Goal: Transaction & Acquisition: Purchase product/service

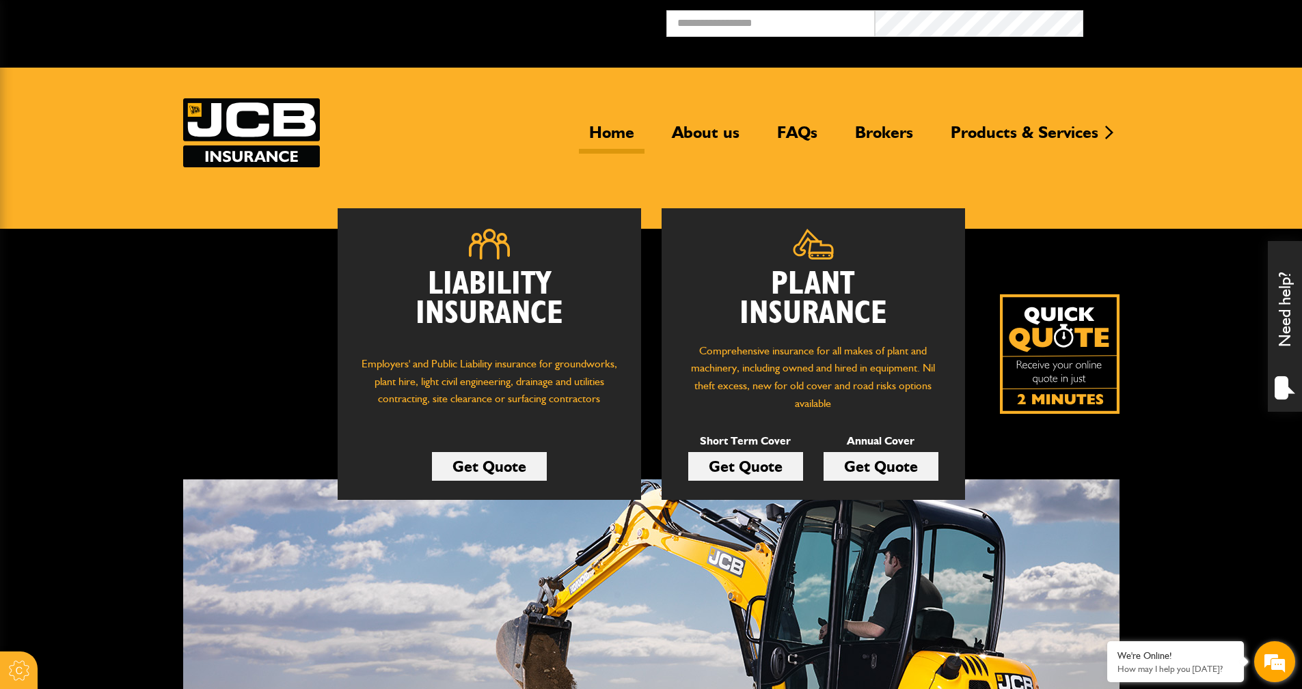
click at [624, 659] on em at bounding box center [1274, 662] width 37 height 37
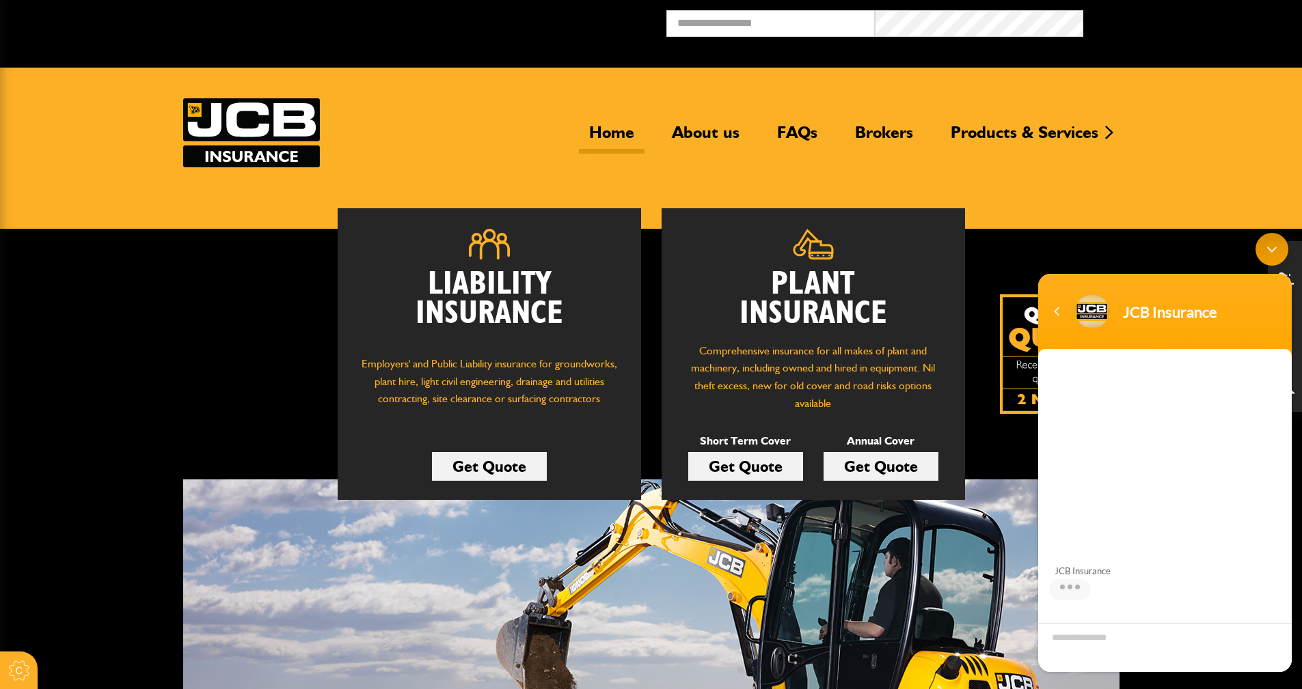
scroll to position [92, 0]
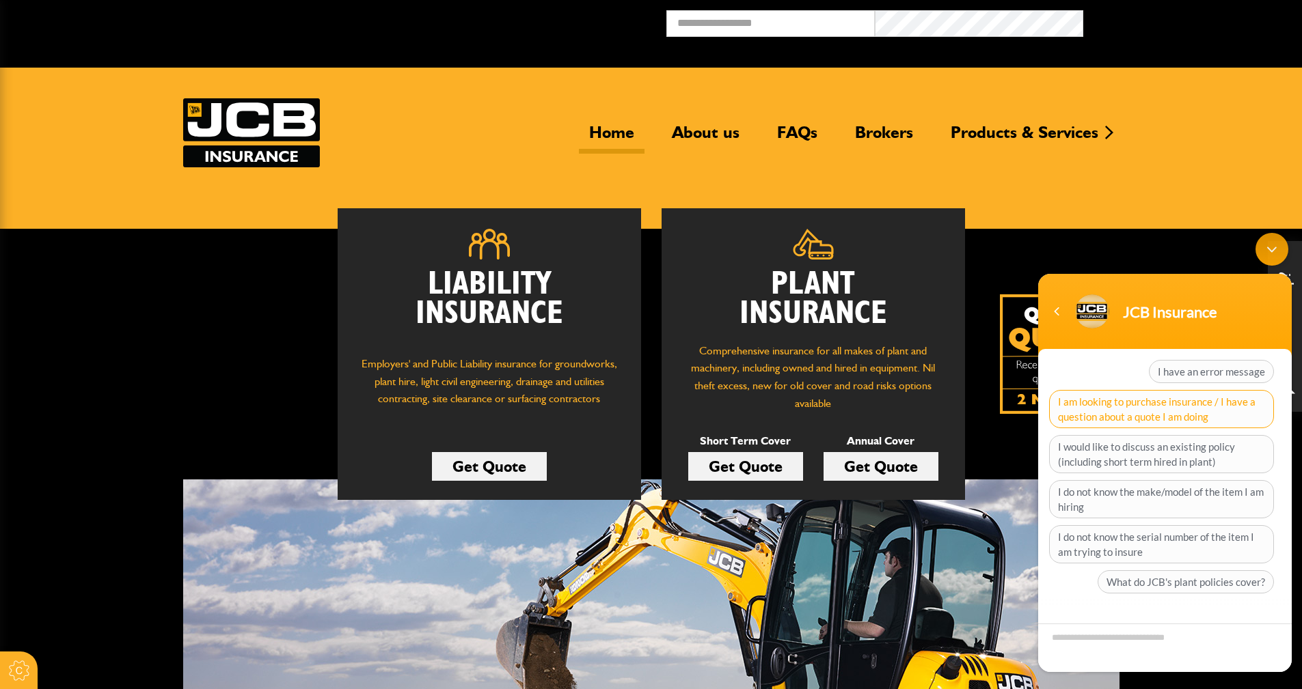
click at [624, 418] on span "I am looking to purchase insurance / I have a question about a quote I am doing" at bounding box center [1161, 409] width 225 height 38
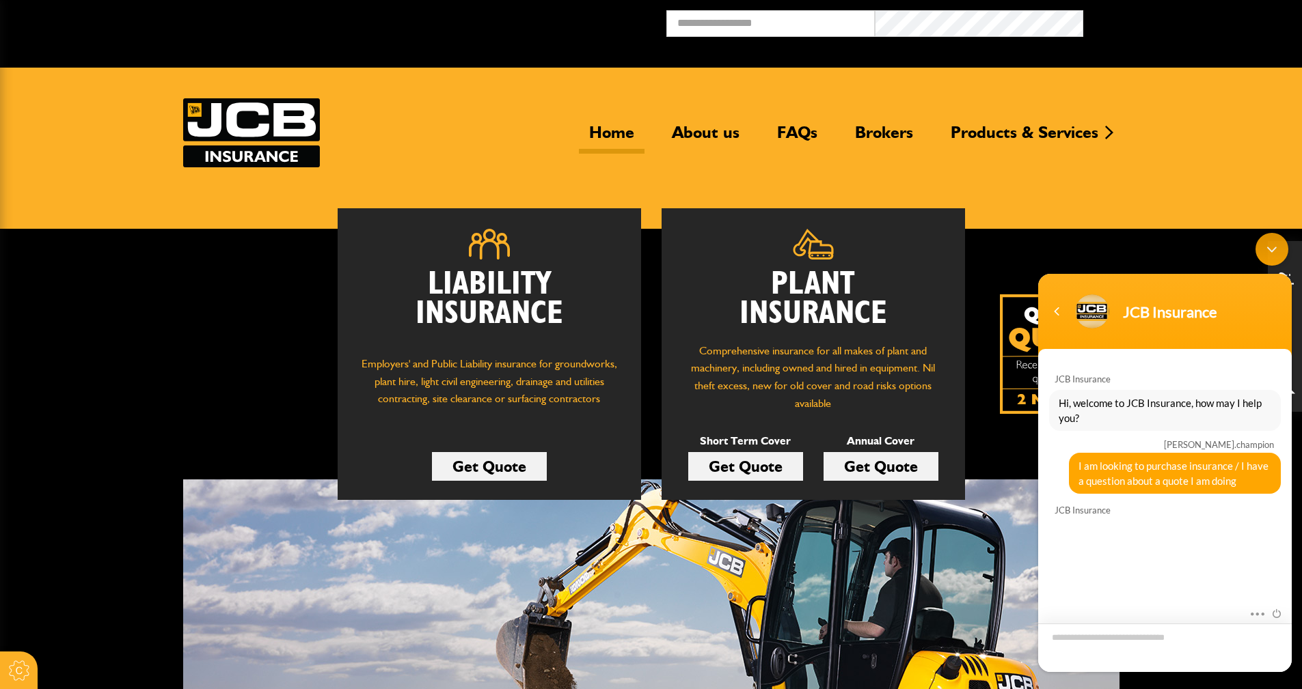
scroll to position [115, 0]
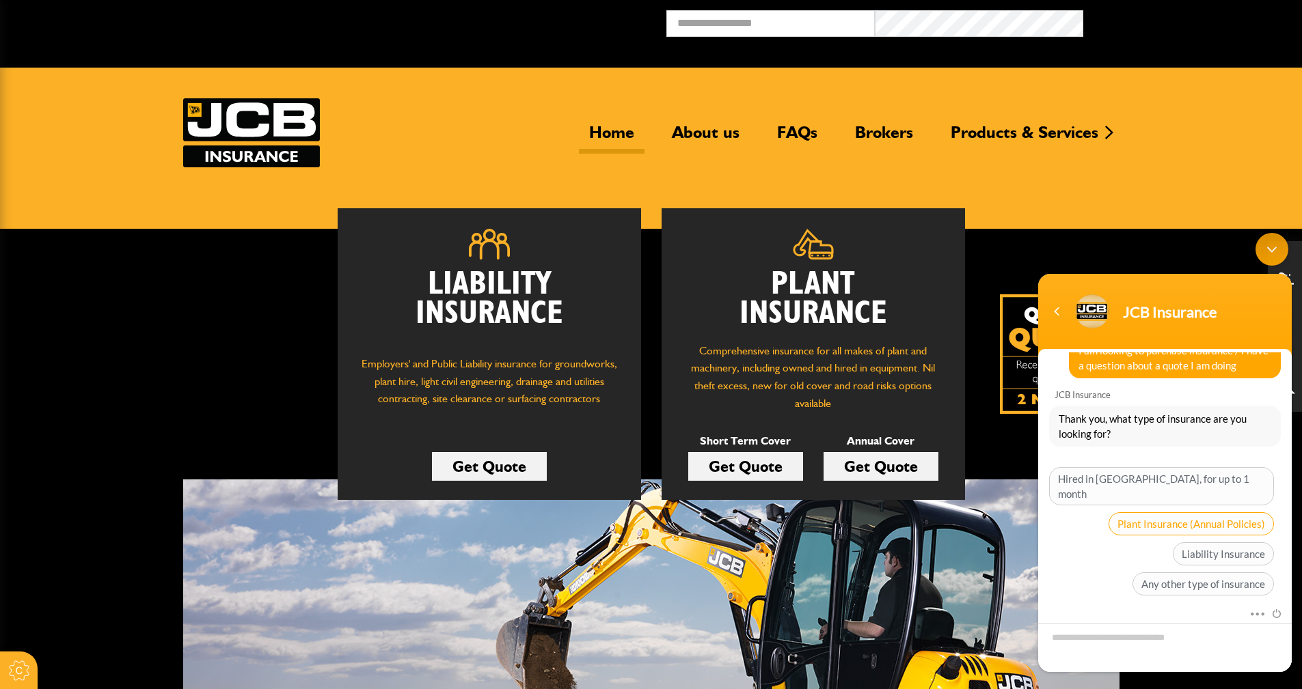
click at [624, 513] on span "Plant Insurance (Annual Policies)" at bounding box center [1190, 524] width 165 height 23
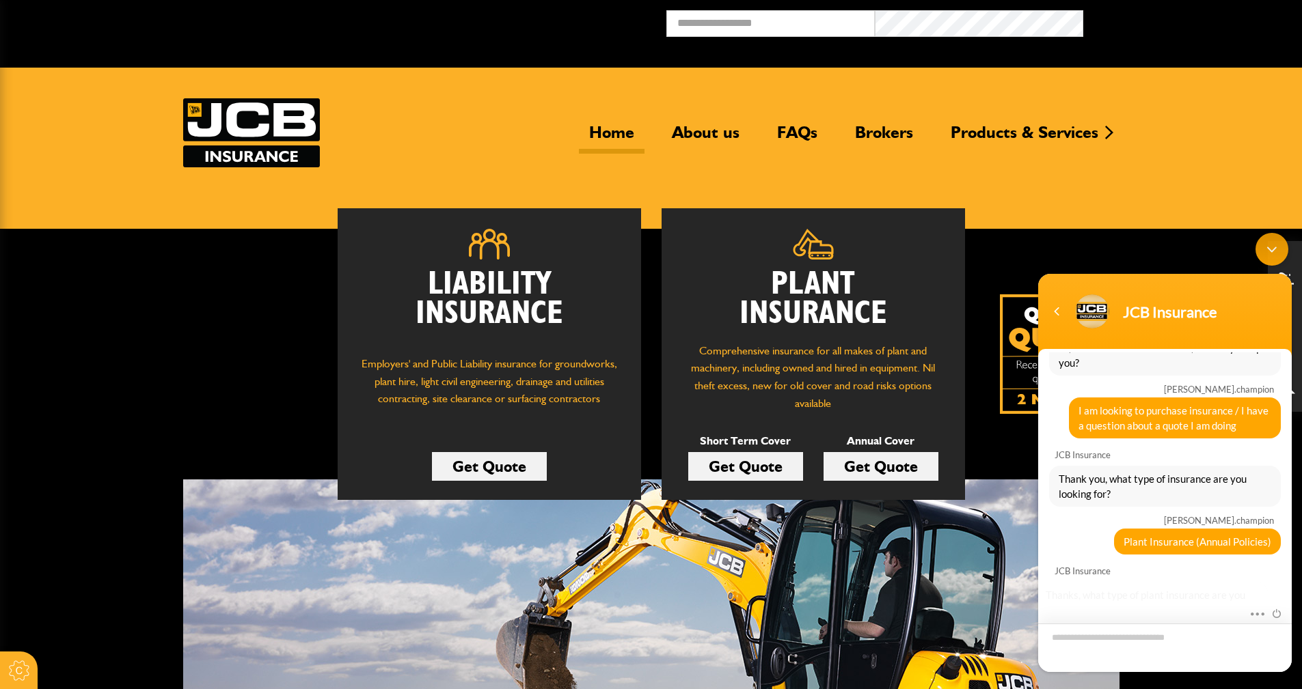
scroll to position [232, 0]
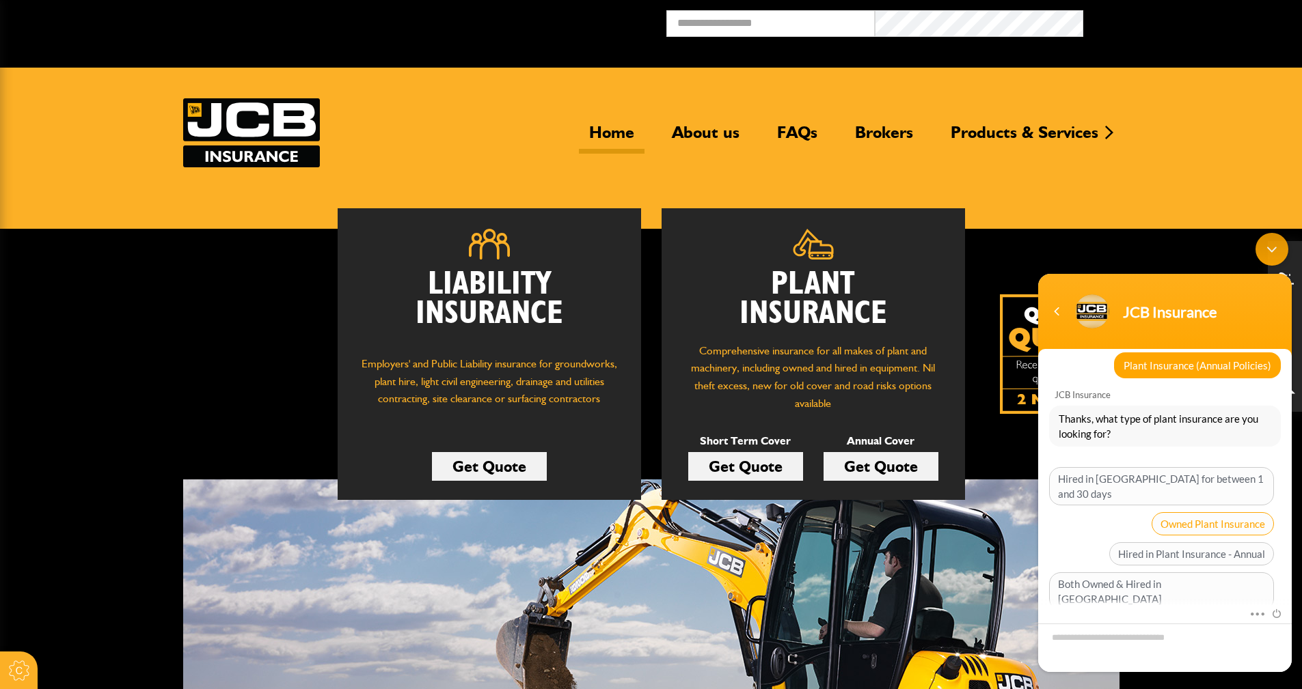
click at [624, 513] on span "Owned Plant Insurance" at bounding box center [1212, 524] width 122 height 23
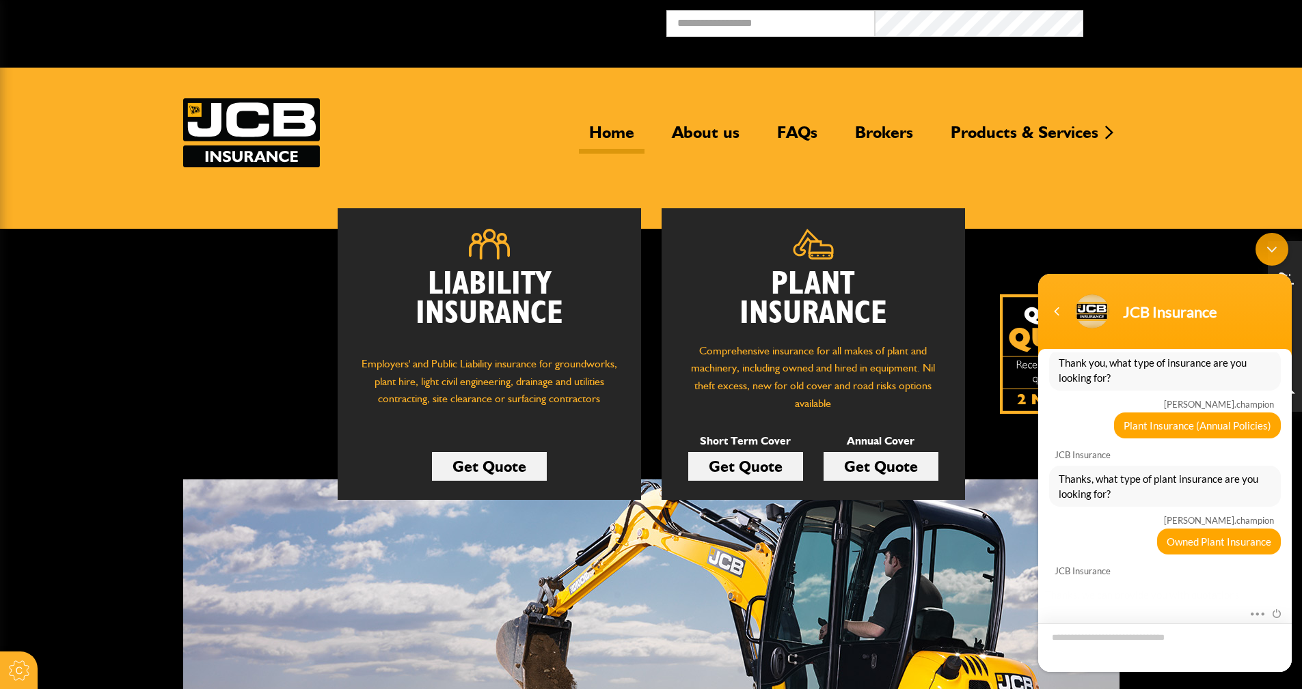
scroll to position [273, 0]
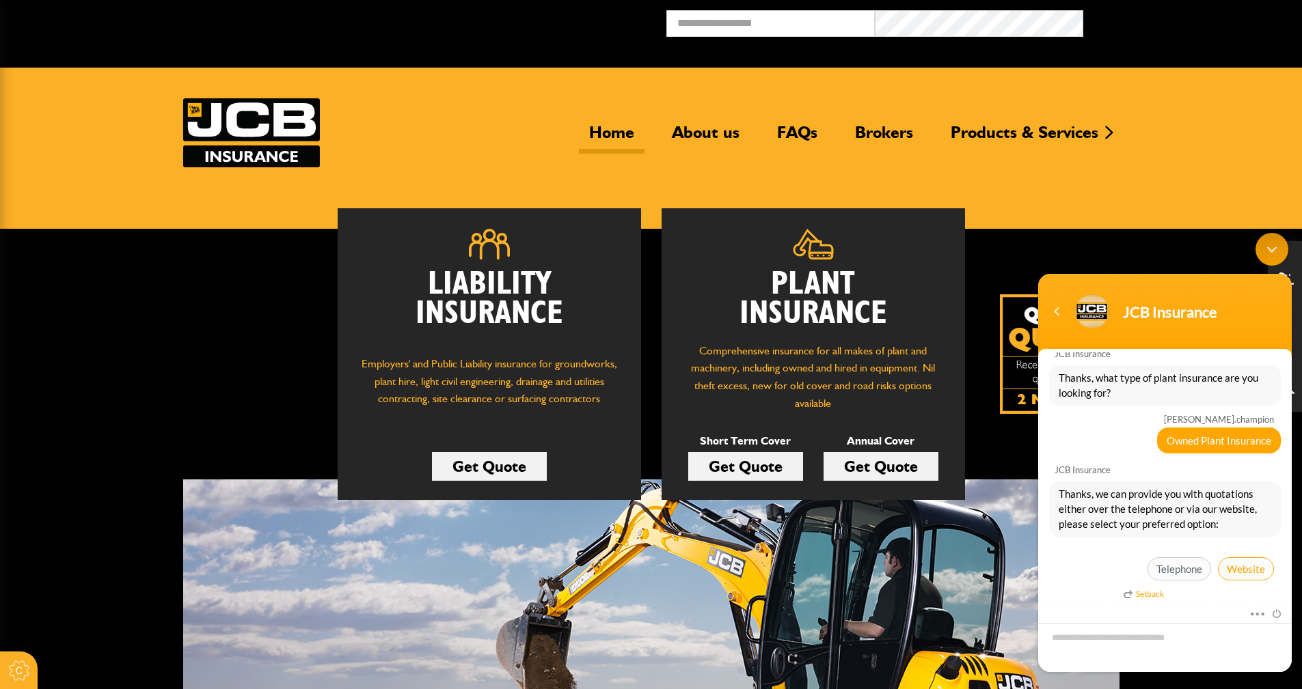
click at [624, 568] on span "Website" at bounding box center [1246, 569] width 56 height 23
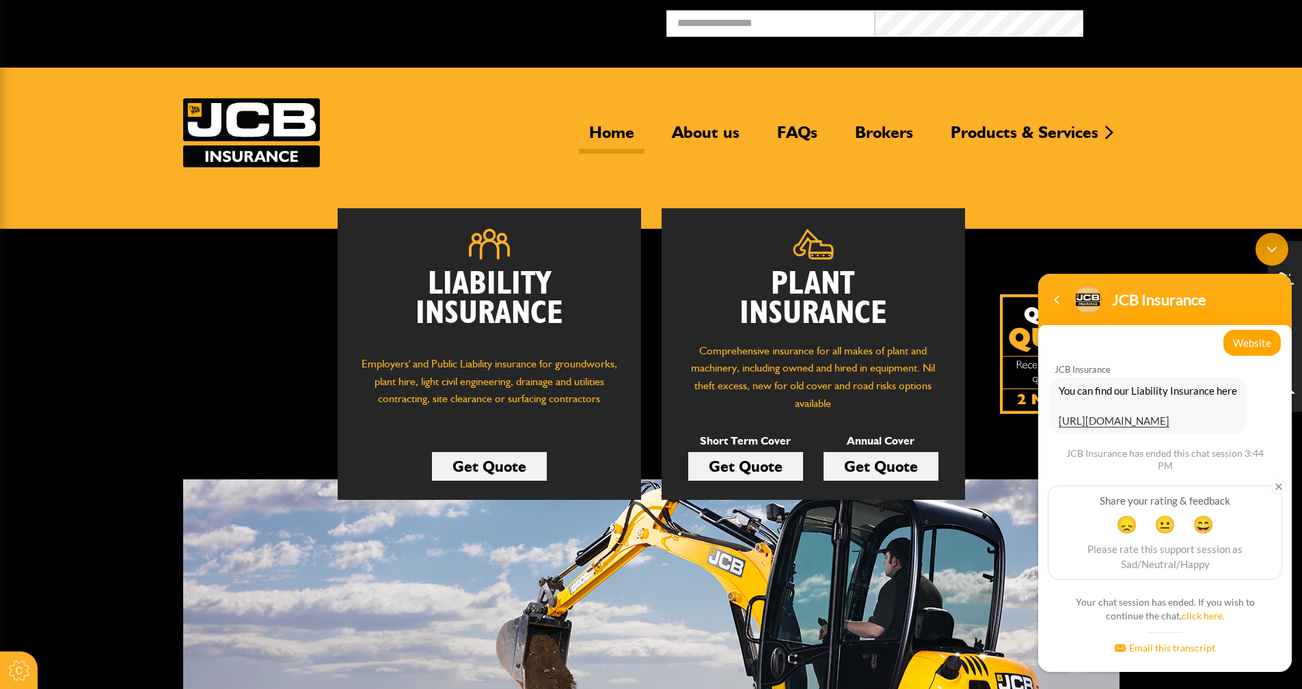
scroll to position [494, 0]
click at [624, 409] on span "You can find our Liability Insurance here https://www.jcbinsurance.co.uk/quote?…" at bounding box center [1148, 405] width 178 height 45
click at [624, 415] on link "https://www.jcbinsurance.co.uk/quote?type=1" at bounding box center [1114, 421] width 111 height 12
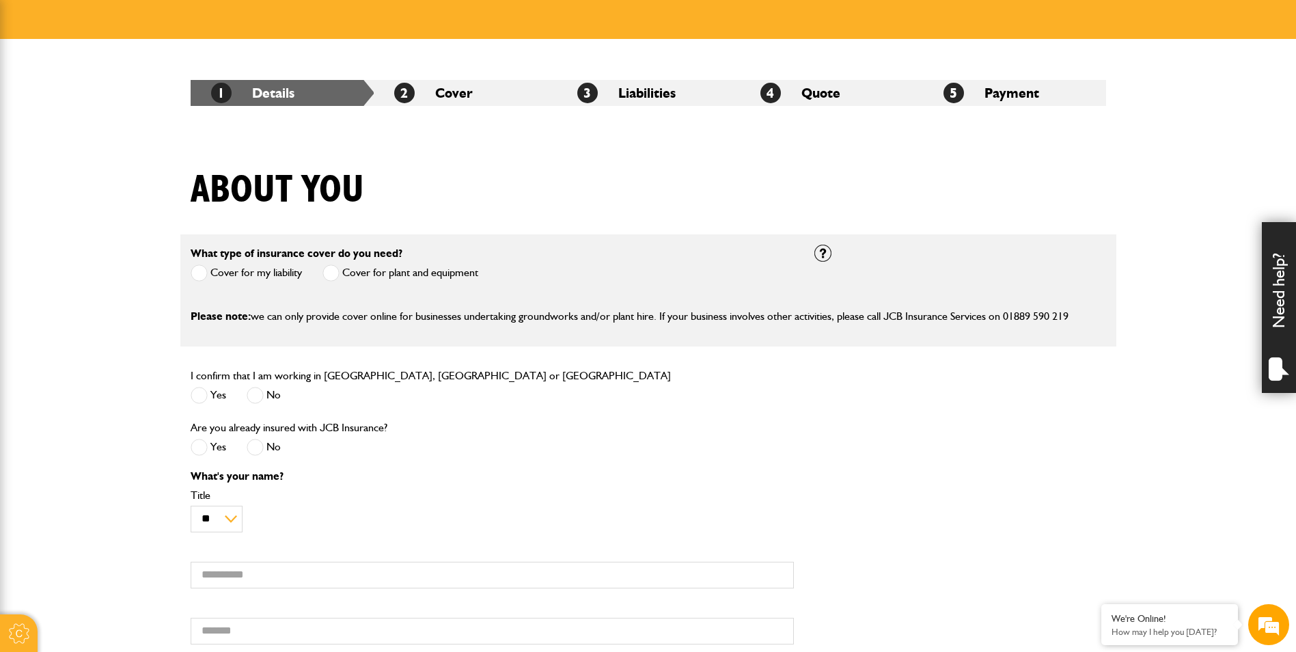
scroll to position [205, 0]
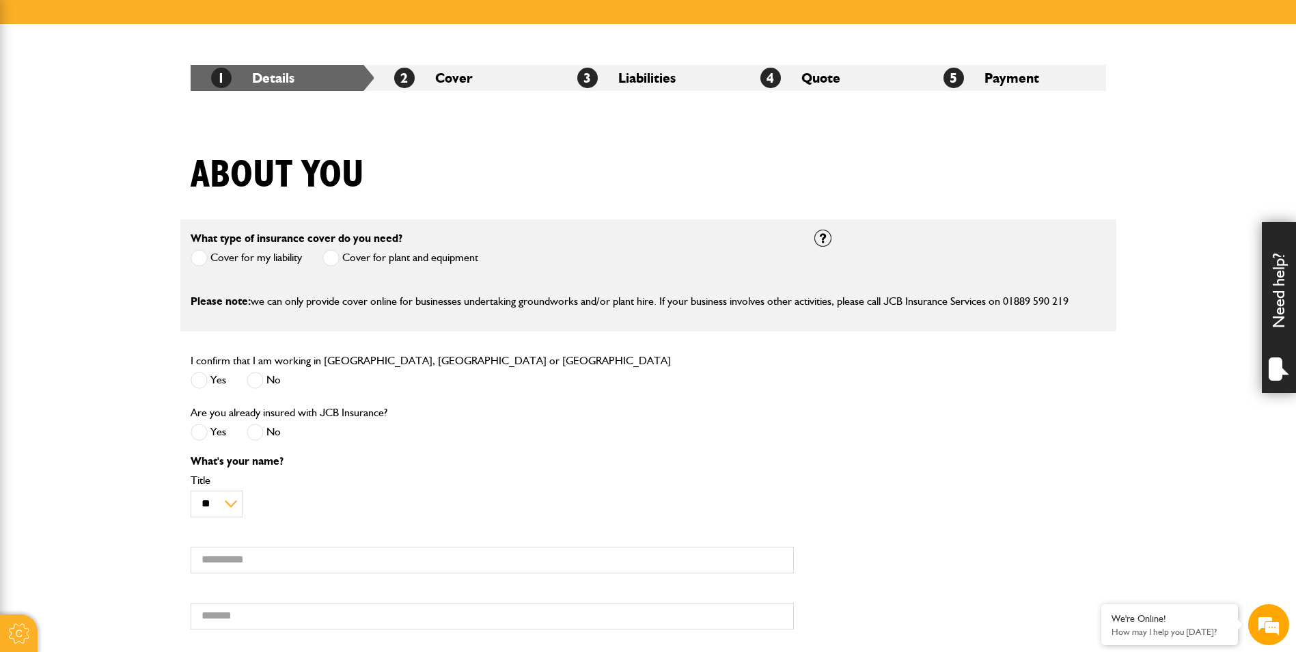
click at [331, 260] on span at bounding box center [331, 257] width 17 height 17
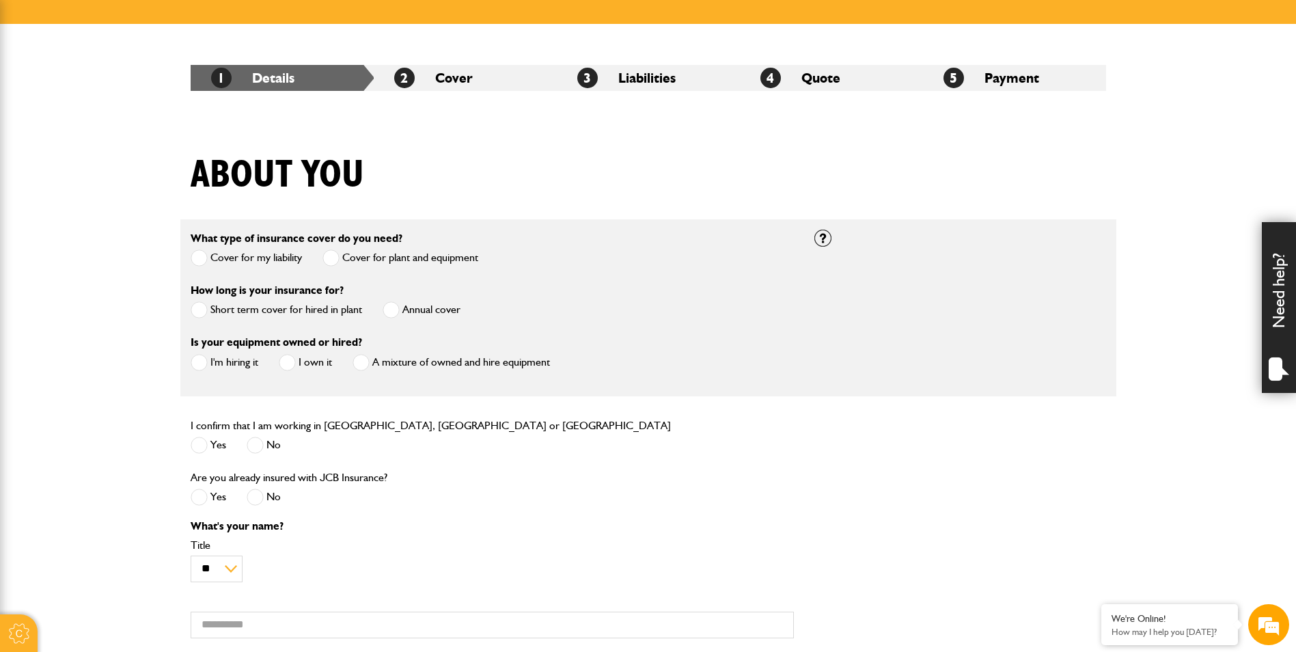
click at [394, 305] on span at bounding box center [391, 309] width 17 height 17
click at [292, 362] on span at bounding box center [287, 362] width 17 height 17
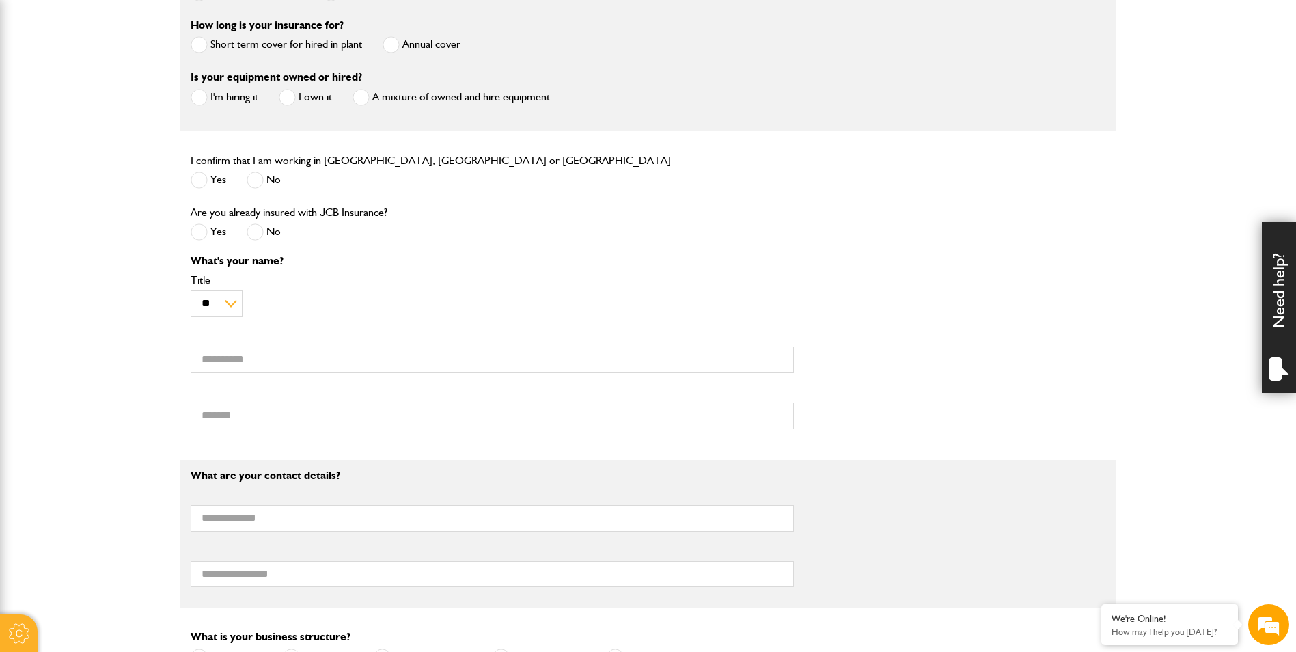
scroll to position [478, 0]
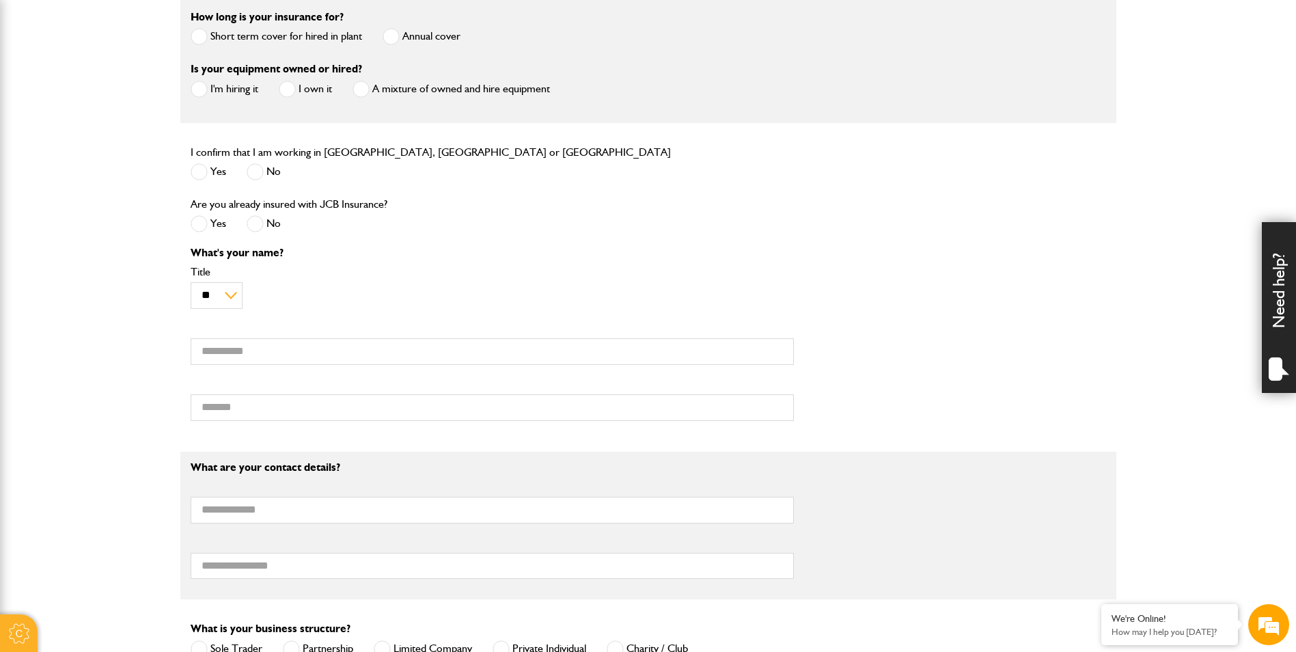
click at [204, 172] on span at bounding box center [199, 171] width 17 height 17
click at [258, 223] on span at bounding box center [255, 223] width 17 height 17
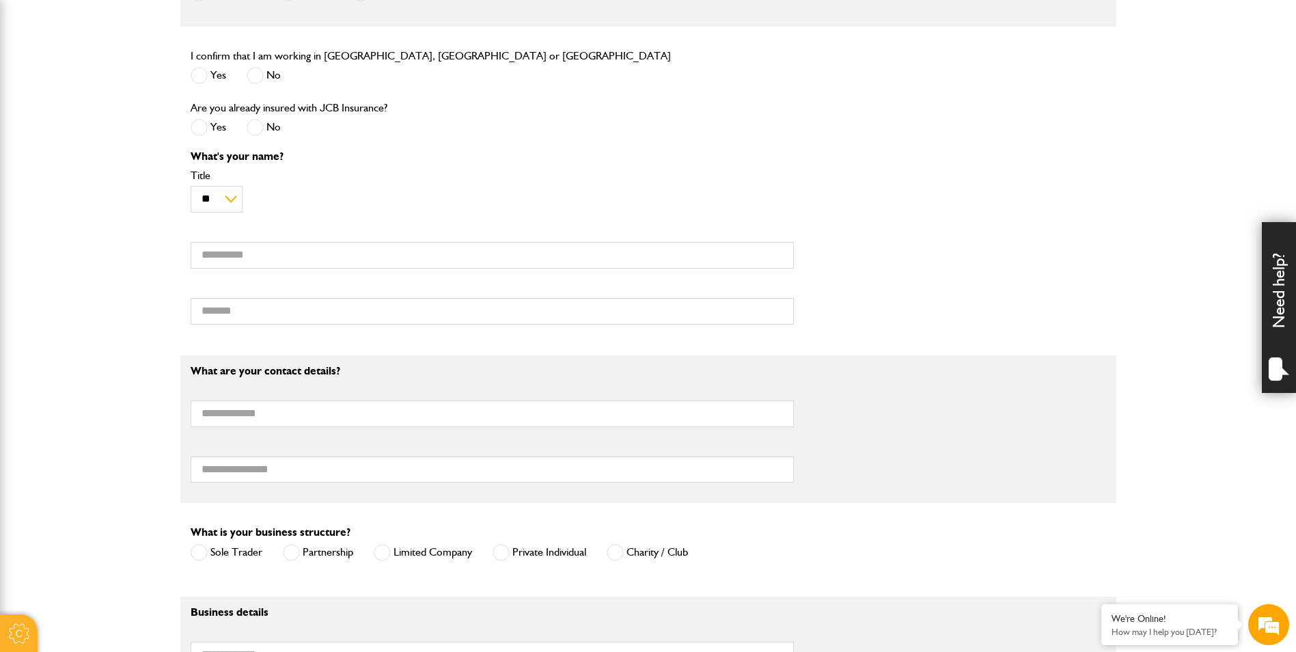
scroll to position [547, 0]
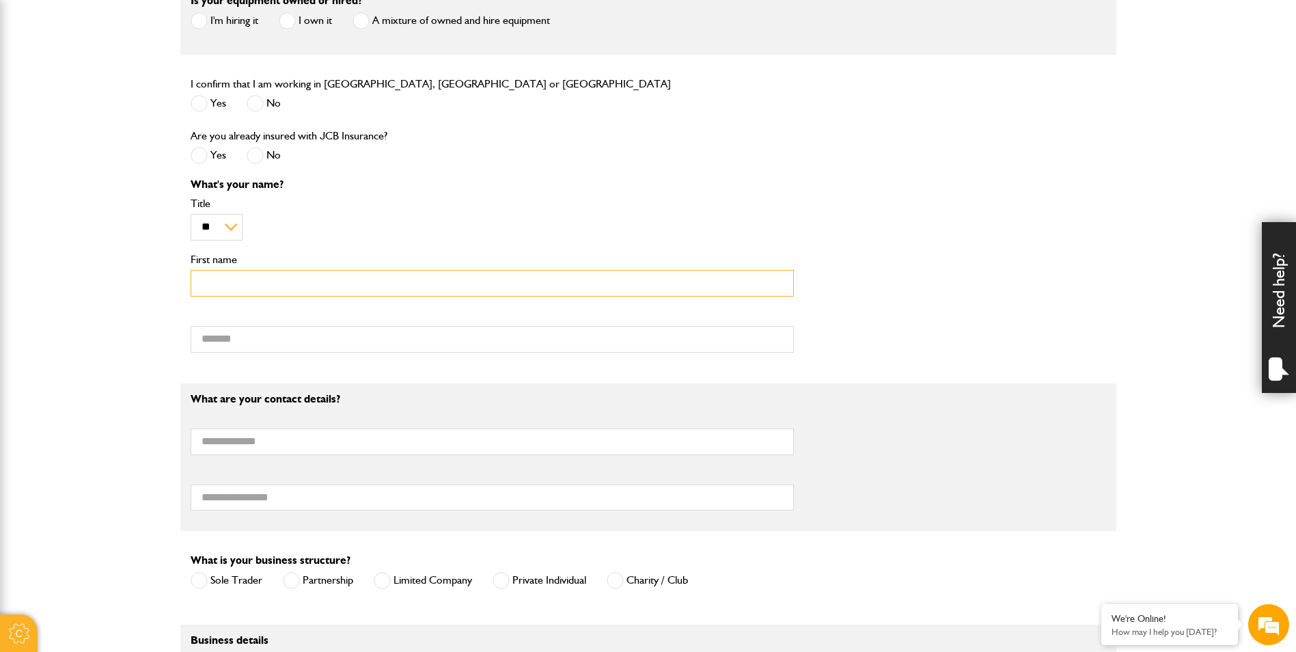
drag, startPoint x: 218, startPoint y: 286, endPoint x: 227, endPoint y: 292, distance: 11.2
click at [218, 286] on input "First name" at bounding box center [492, 283] width 603 height 27
drag, startPoint x: 267, startPoint y: 278, endPoint x: 113, endPoint y: 272, distance: 154.6
click at [112, 273] on body "Cookie Options You can control which cookies we use with the form below. Please…" at bounding box center [648, 439] width 1296 height 1972
type input "*"
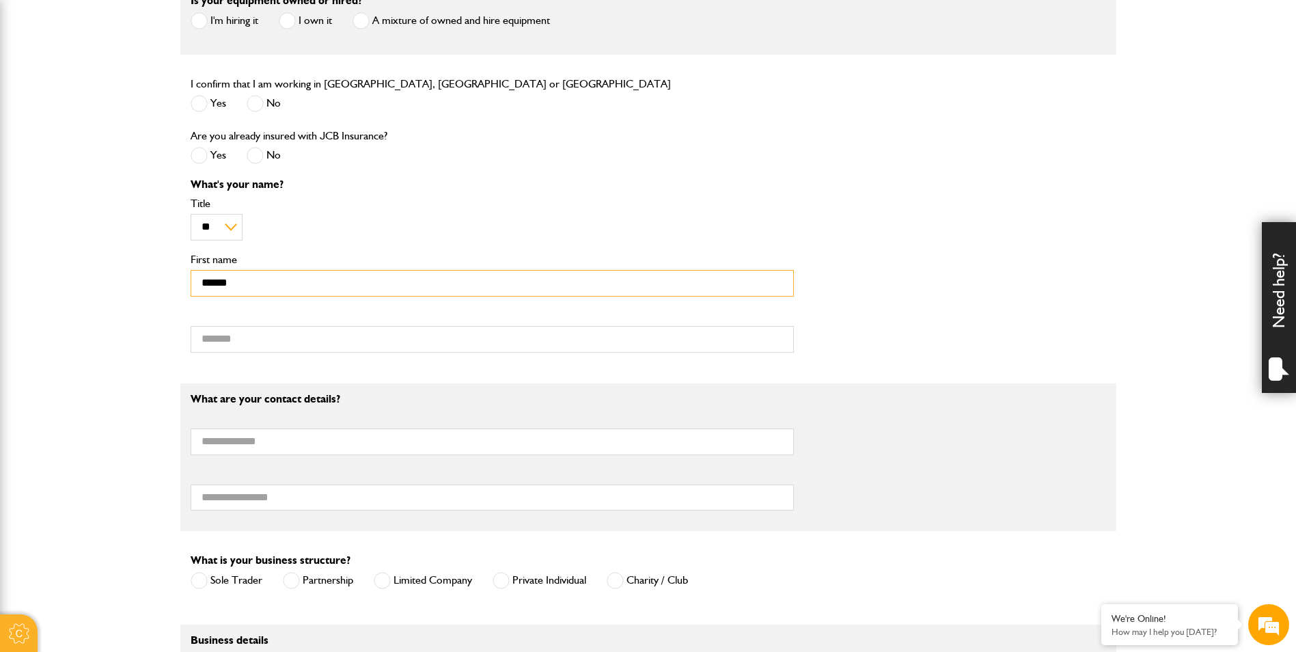
type input "******"
drag, startPoint x: 247, startPoint y: 338, endPoint x: 161, endPoint y: 334, distance: 86.9
click at [160, 334] on body "Cookie Options You can control which cookies we use with the form below. Please…" at bounding box center [648, 439] width 1296 height 1972
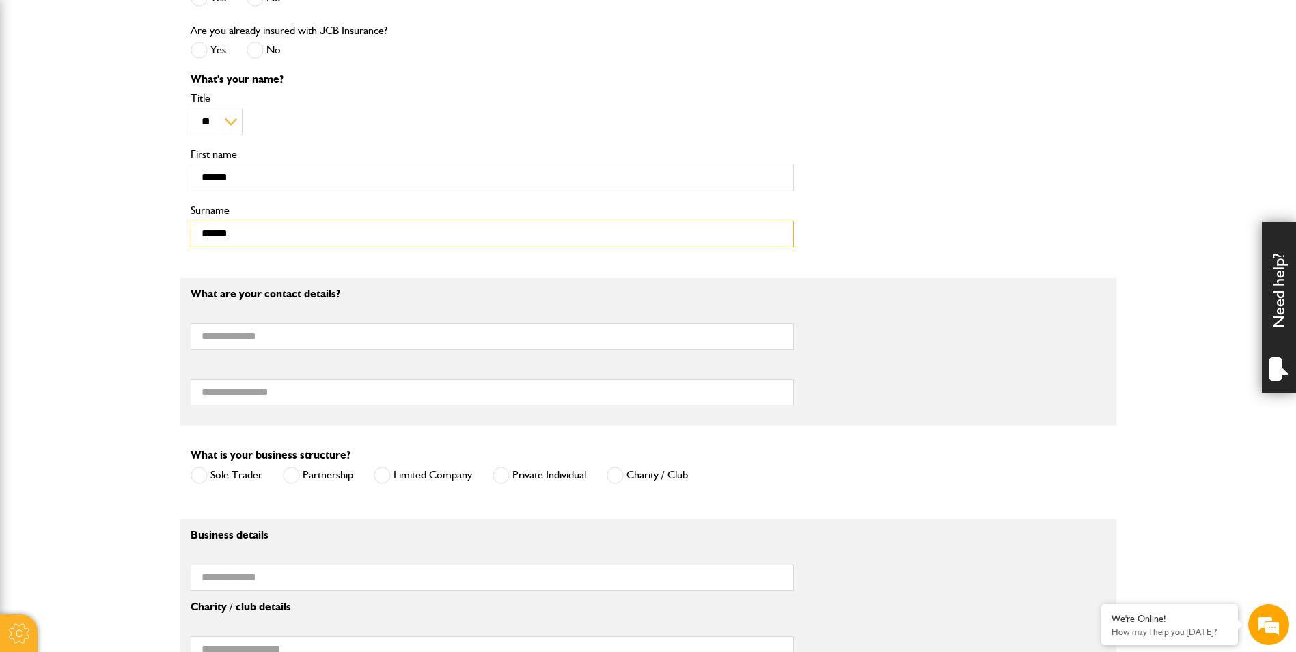
scroll to position [683, 0]
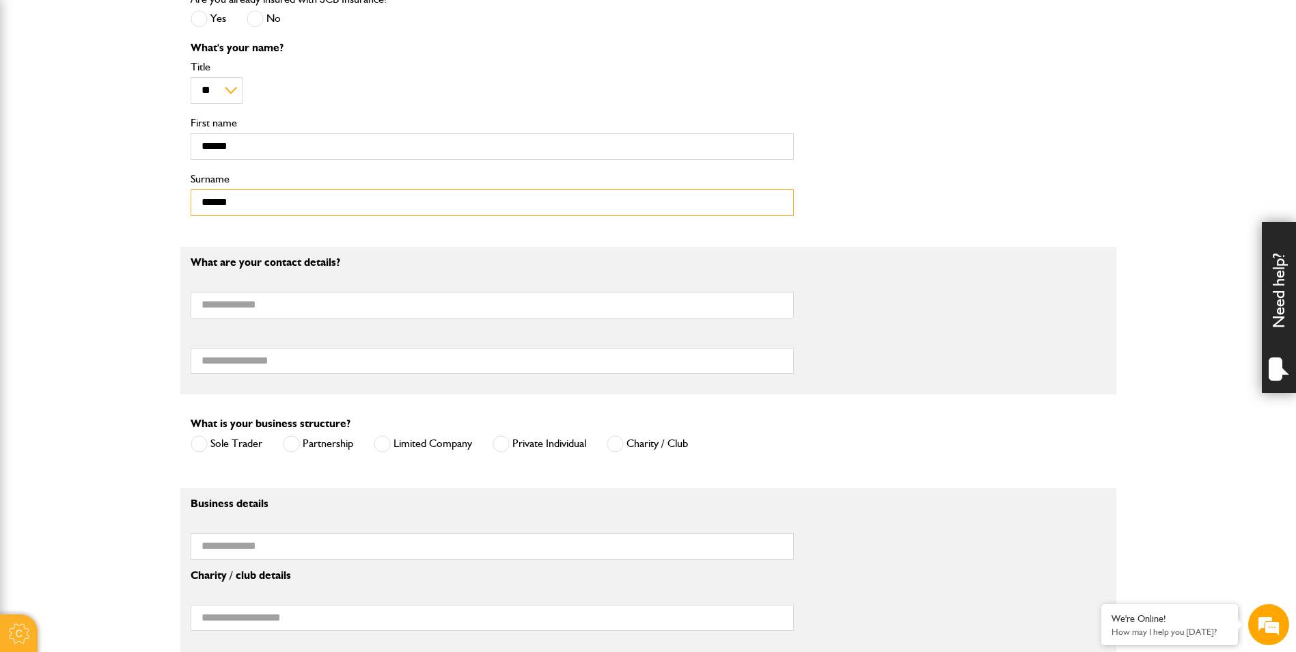
type input "******"
drag, startPoint x: 206, startPoint y: 299, endPoint x: 204, endPoint y: 318, distance: 19.2
click at [206, 299] on input "Email address" at bounding box center [492, 305] width 603 height 27
type input "**********"
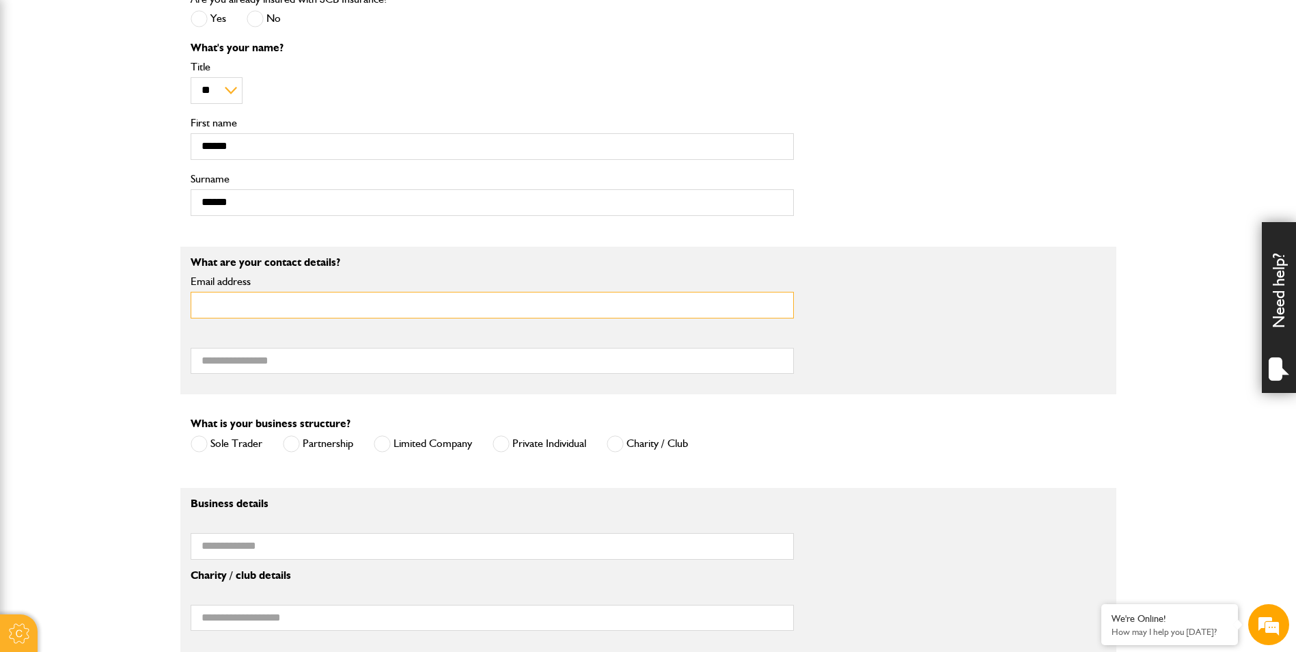
type input "**********"
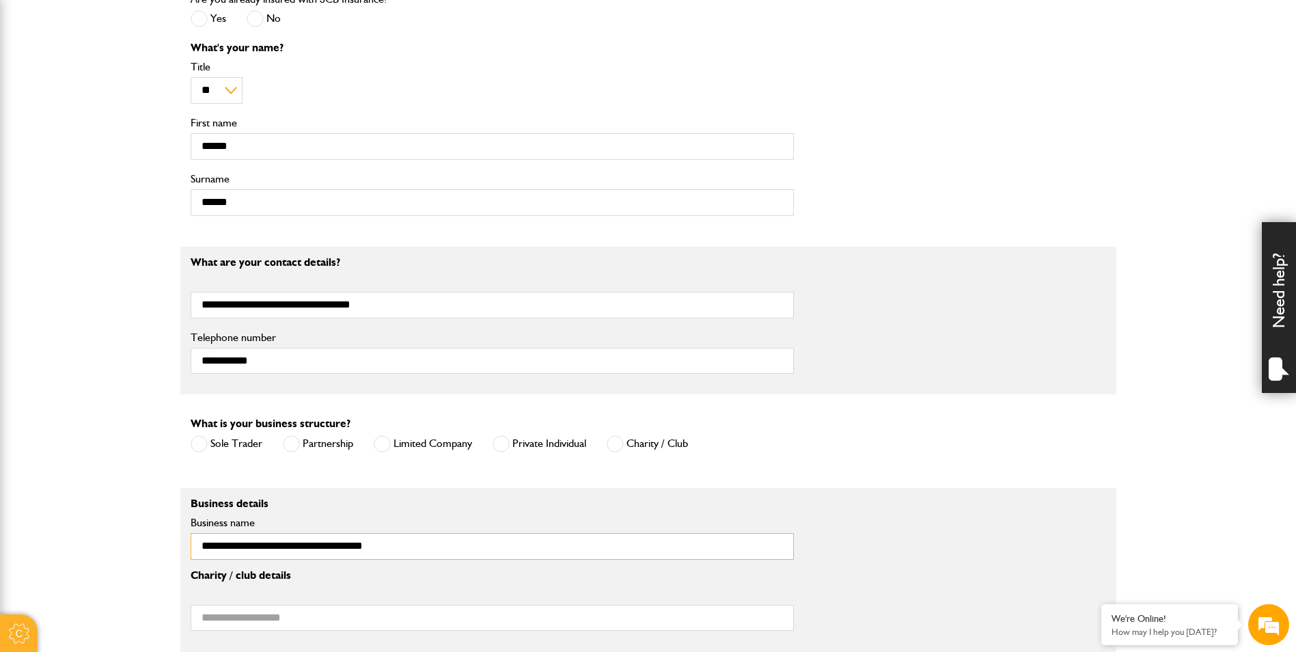
type input "**********"
click at [616, 449] on span at bounding box center [615, 443] width 17 height 17
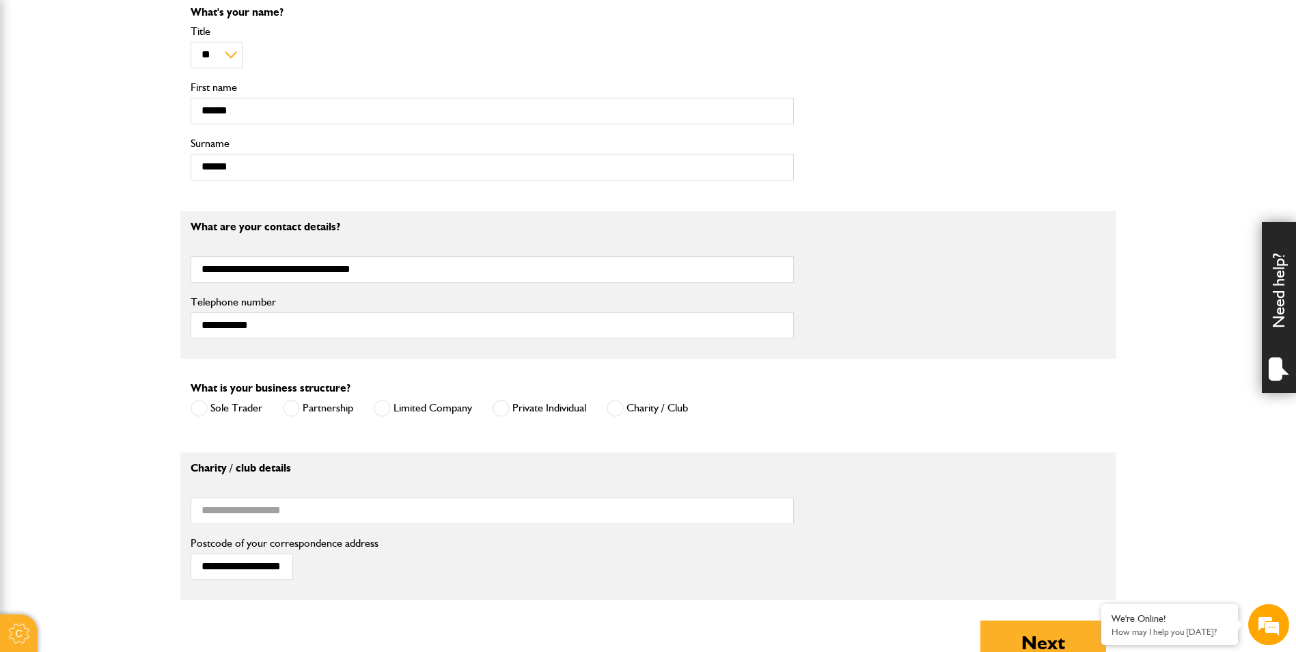
scroll to position [888, 0]
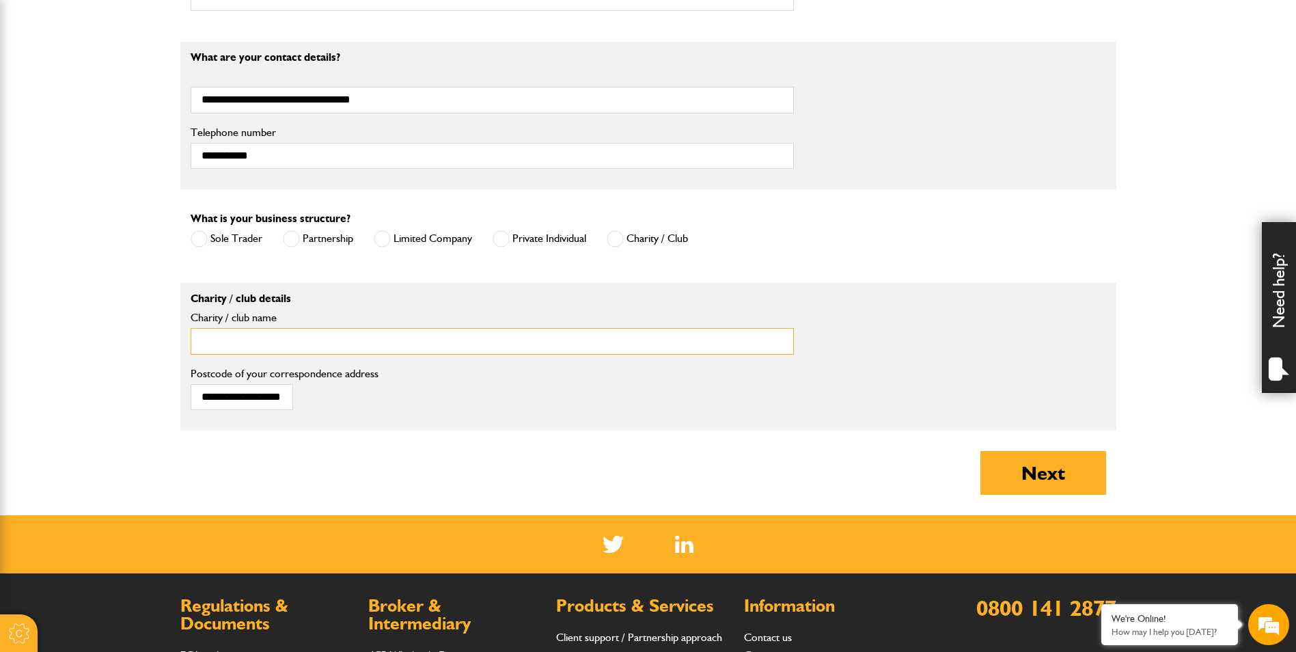
click at [207, 340] on input "Charity / club name" at bounding box center [492, 341] width 603 height 27
type input "**********"
drag, startPoint x: 388, startPoint y: 111, endPoint x: 385, endPoint y: 102, distance: 10.2
click at [385, 102] on input "**********" at bounding box center [492, 100] width 603 height 27
drag, startPoint x: 279, startPoint y: 100, endPoint x: 174, endPoint y: 107, distance: 104.8
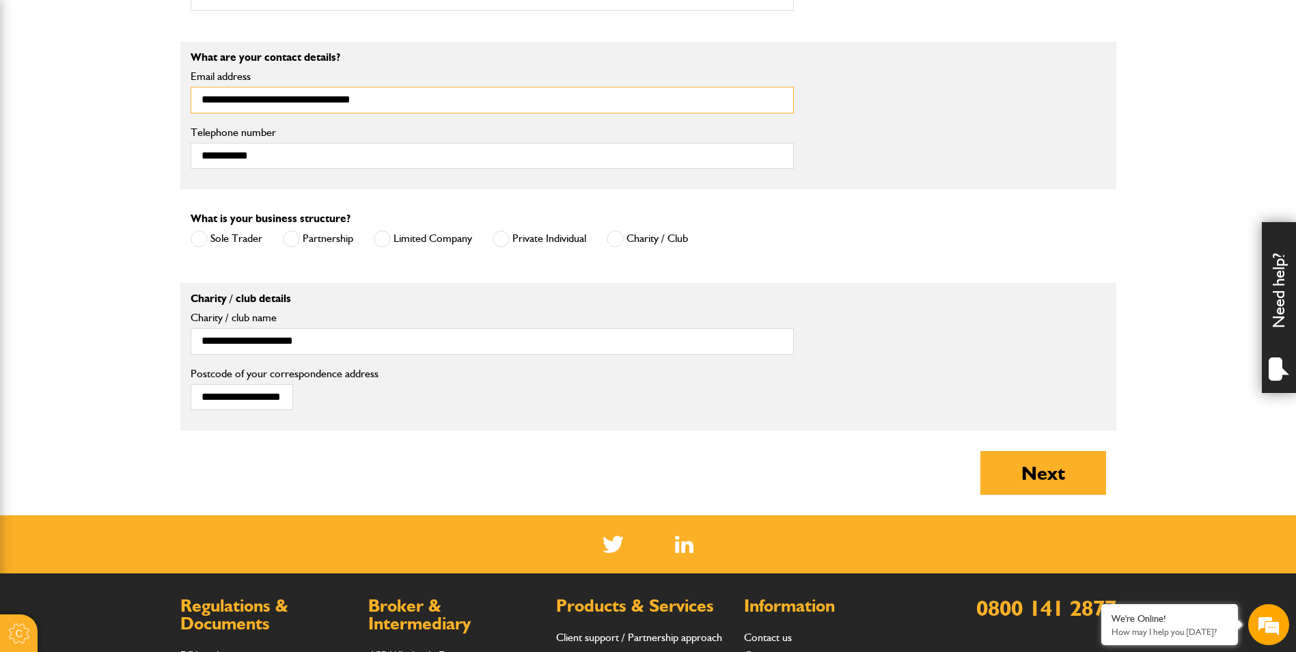
click at [174, 107] on body "Cookie Options You can control which cookies we use with the form below. Please…" at bounding box center [648, 8] width 1296 height 1793
type input "**********"
click at [405, 130] on label "Telephone number" at bounding box center [492, 132] width 603 height 11
click at [405, 143] on input "**********" at bounding box center [492, 156] width 603 height 27
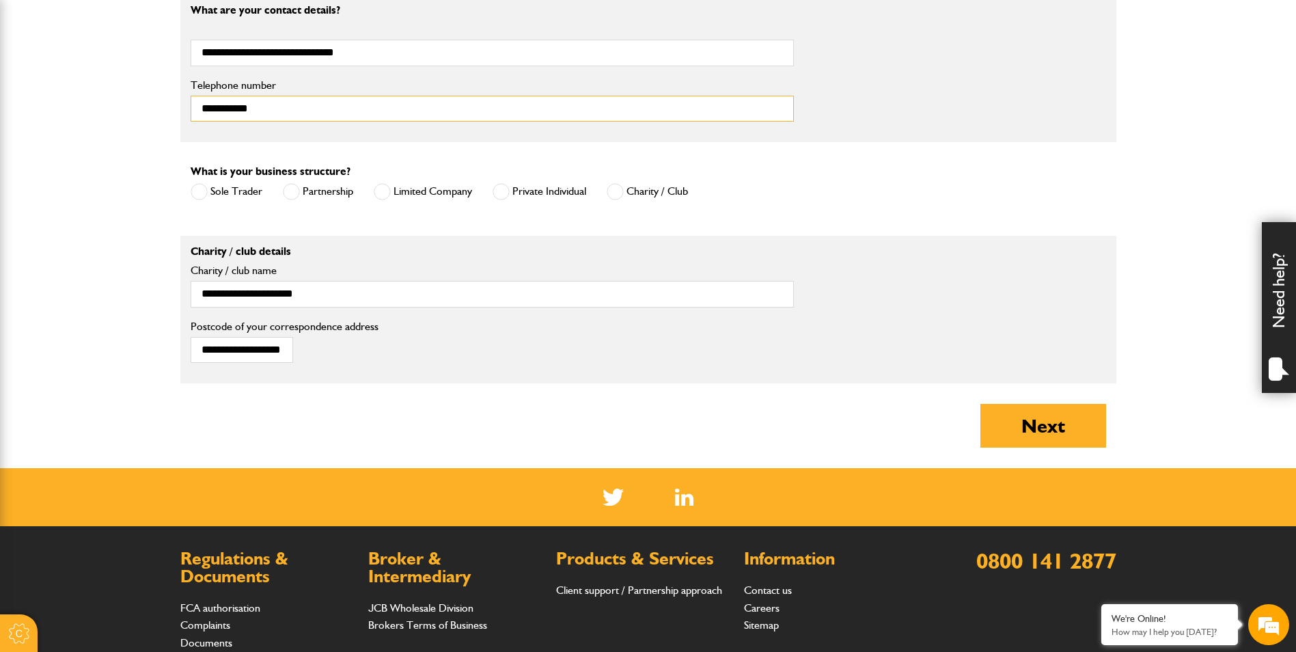
scroll to position [957, 0]
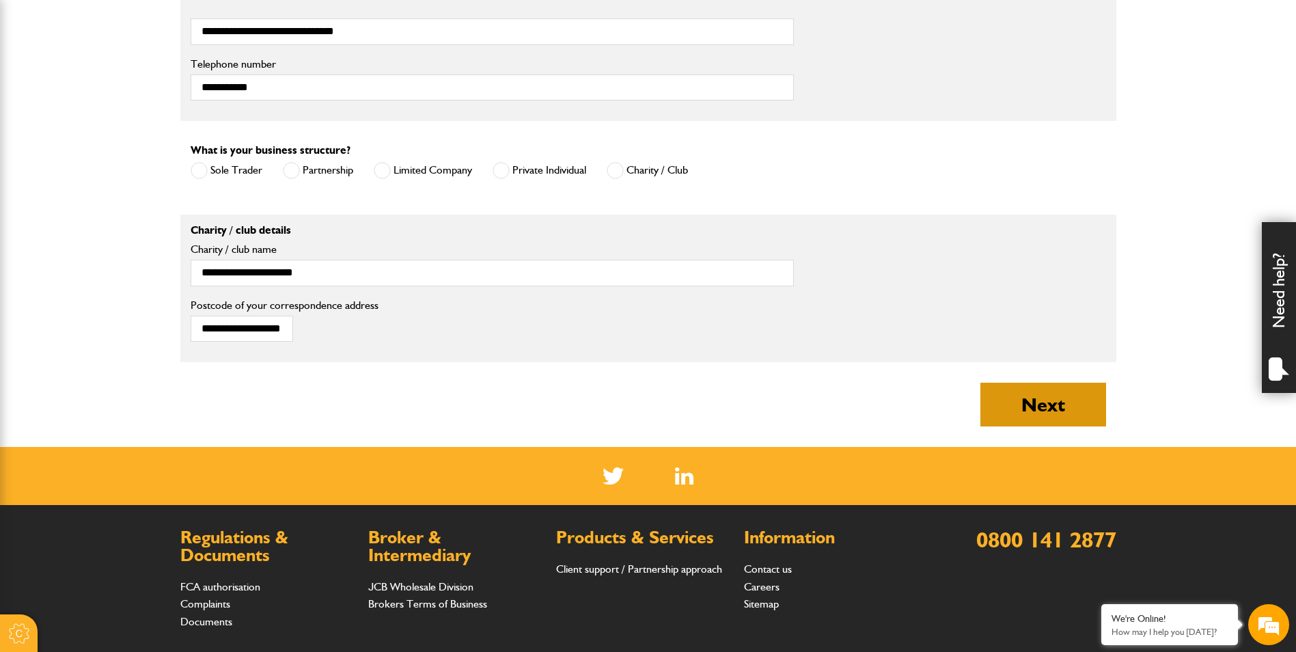
click at [1062, 404] on button "Next" at bounding box center [1044, 405] width 126 height 44
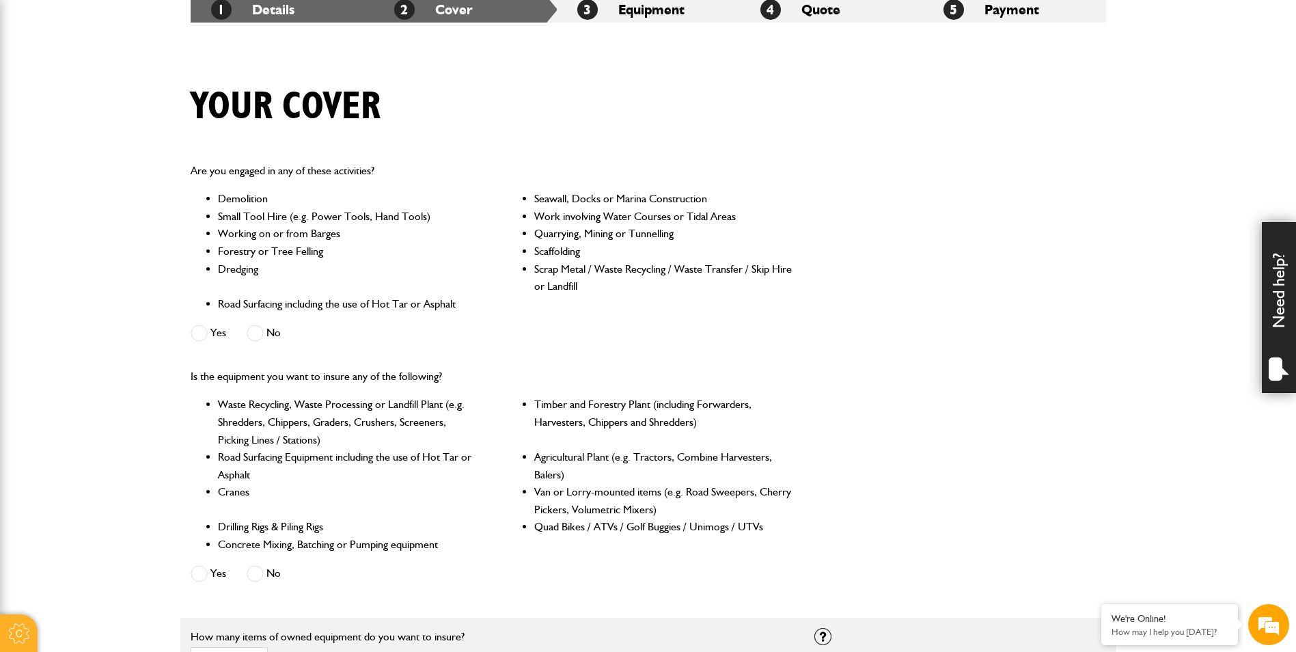
click at [256, 331] on span at bounding box center [255, 333] width 17 height 17
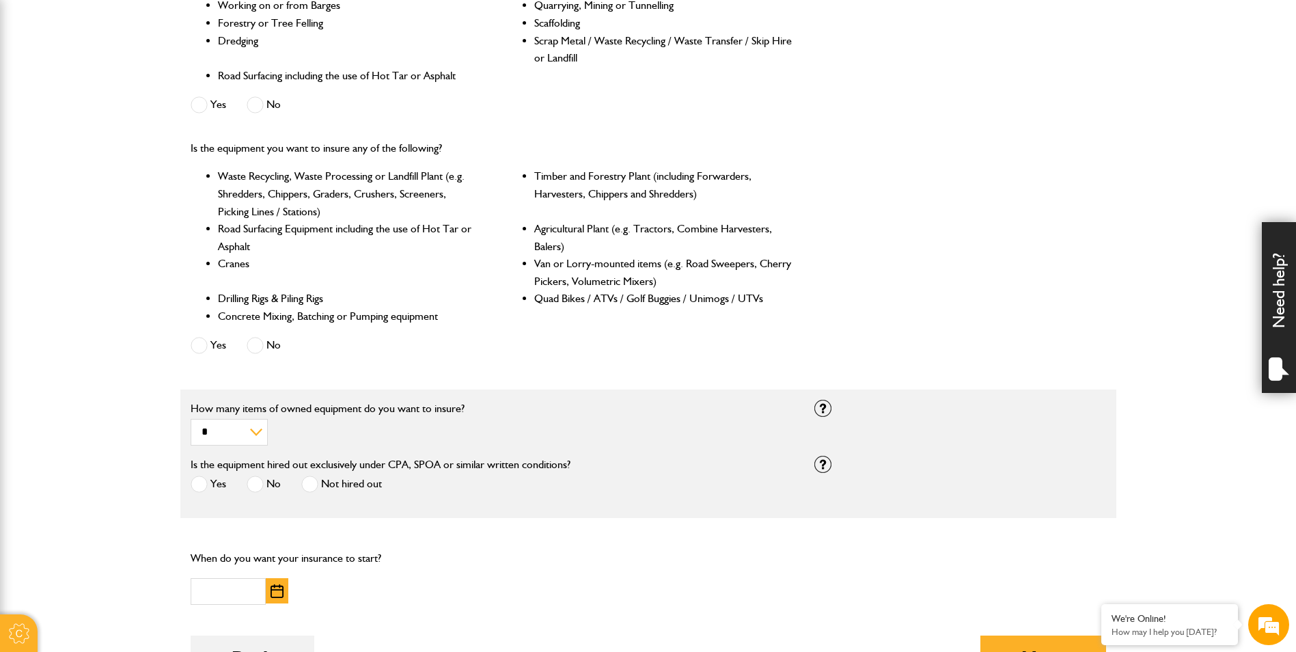
scroll to position [478, 0]
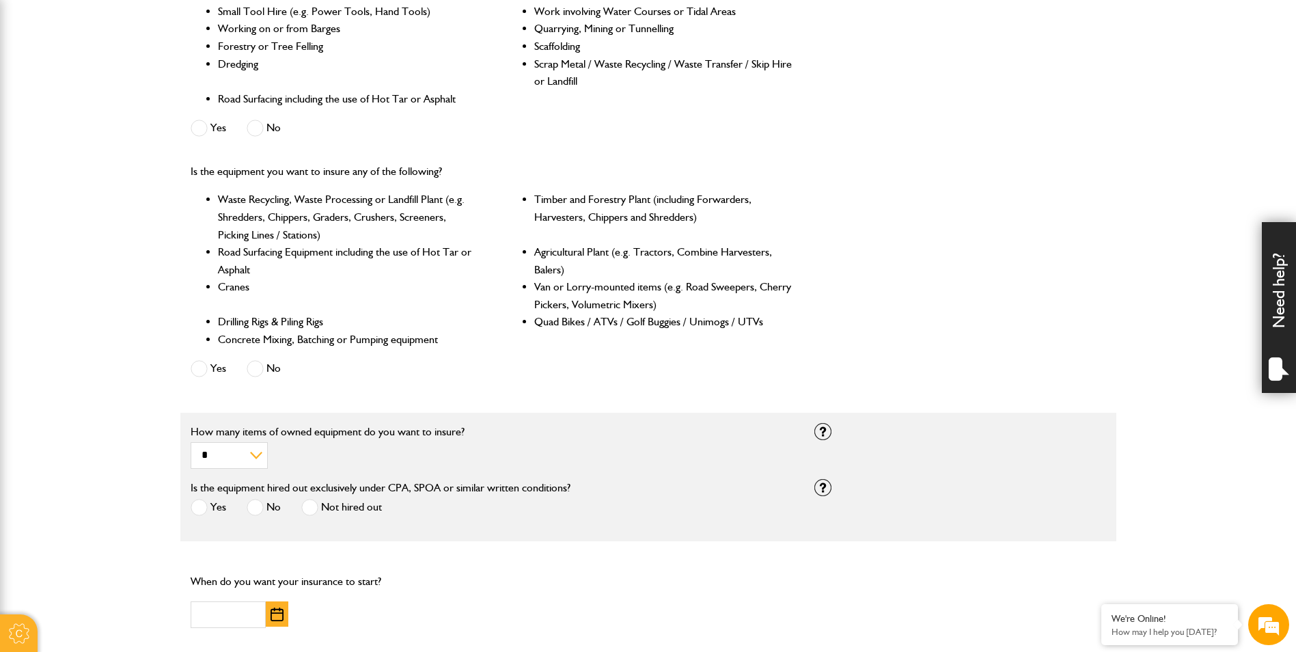
click at [200, 370] on span at bounding box center [199, 368] width 17 height 17
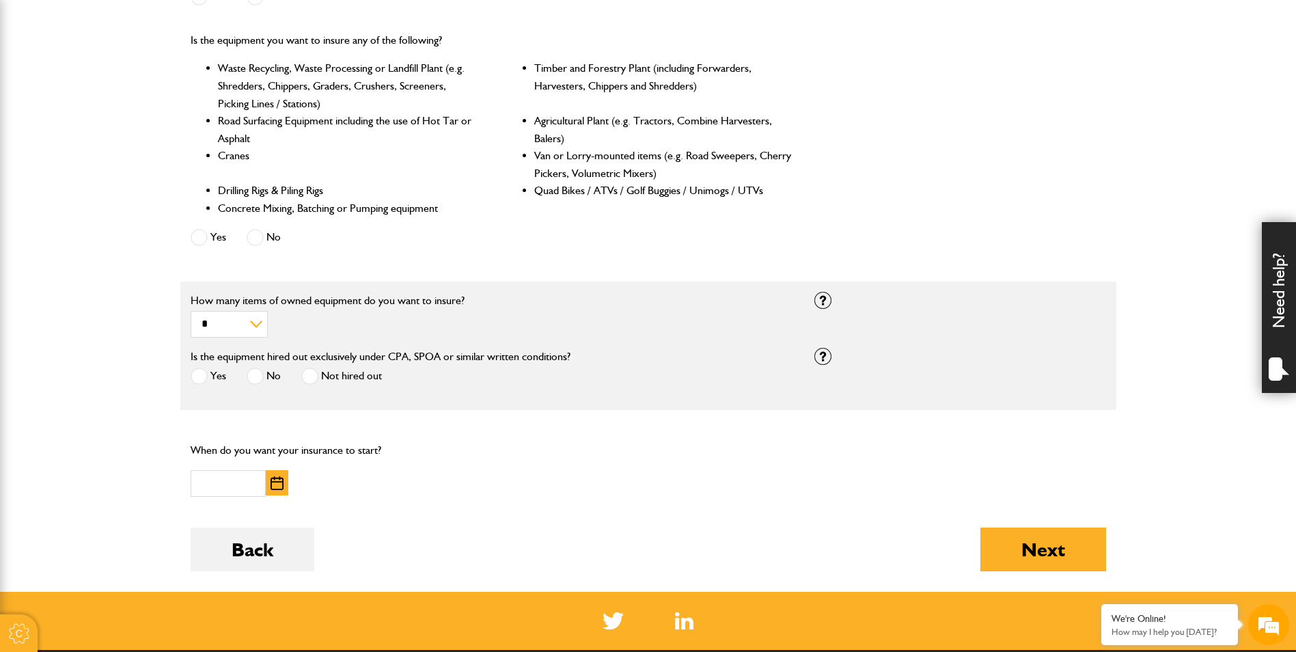
scroll to position [615, 0]
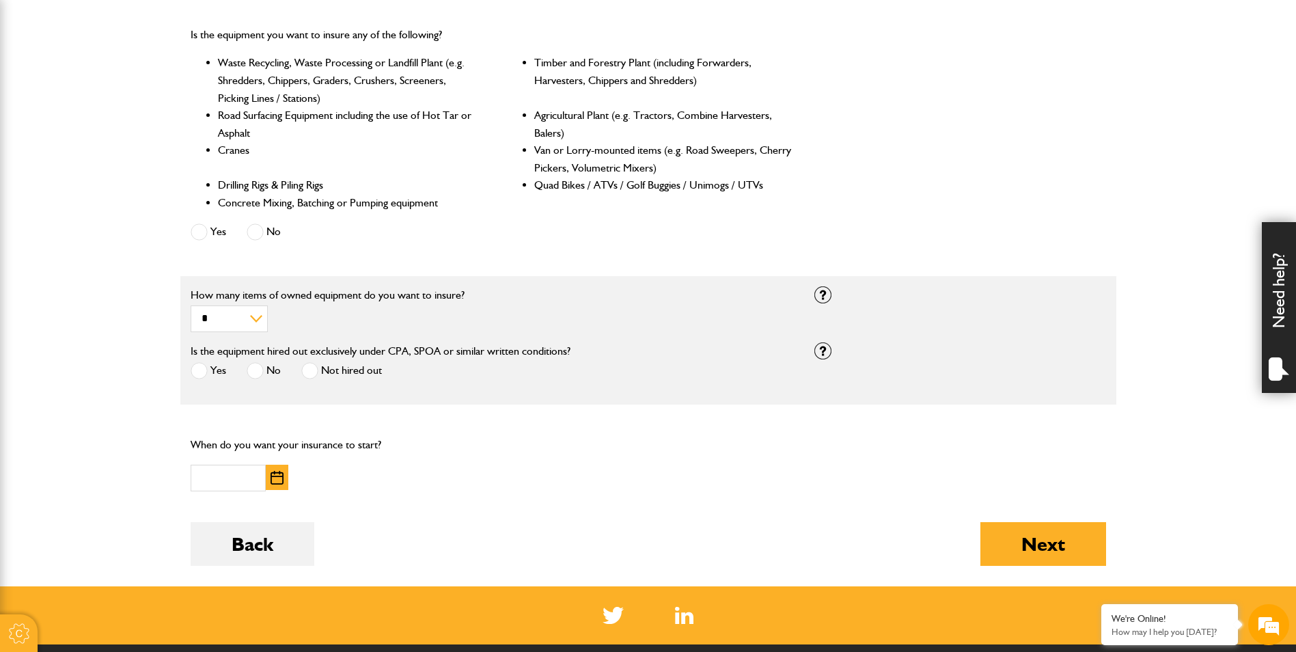
click at [307, 371] on span at bounding box center [309, 370] width 17 height 17
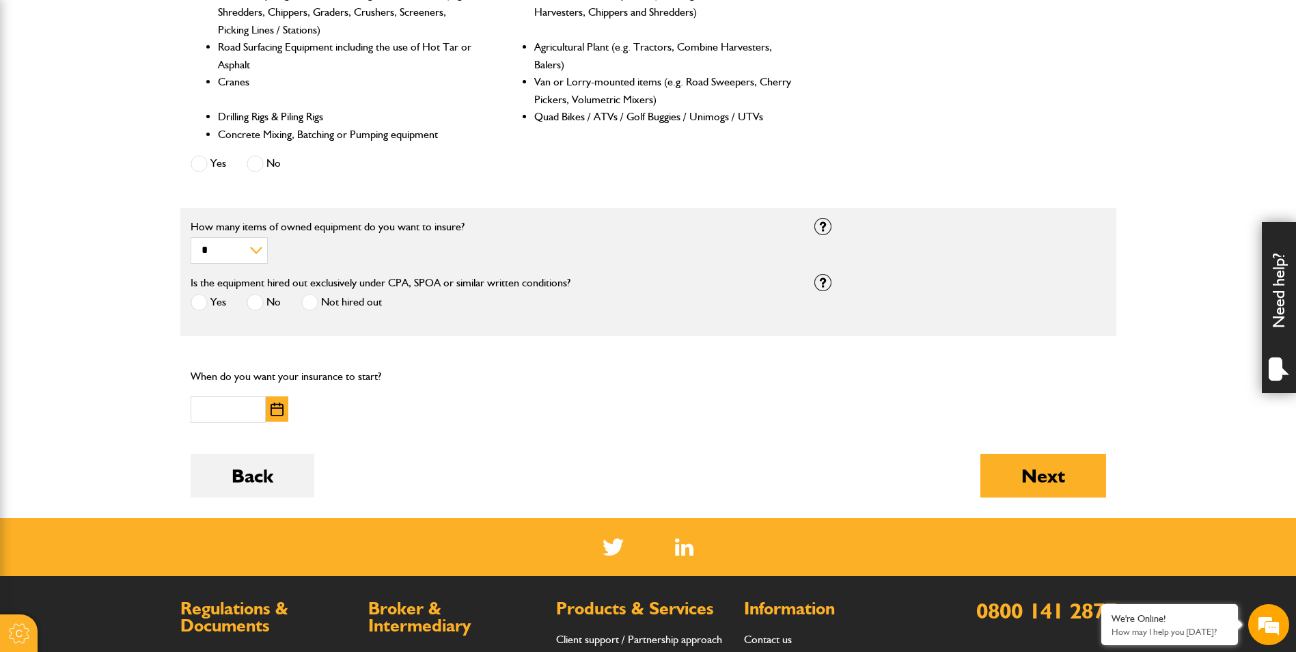
scroll to position [752, 0]
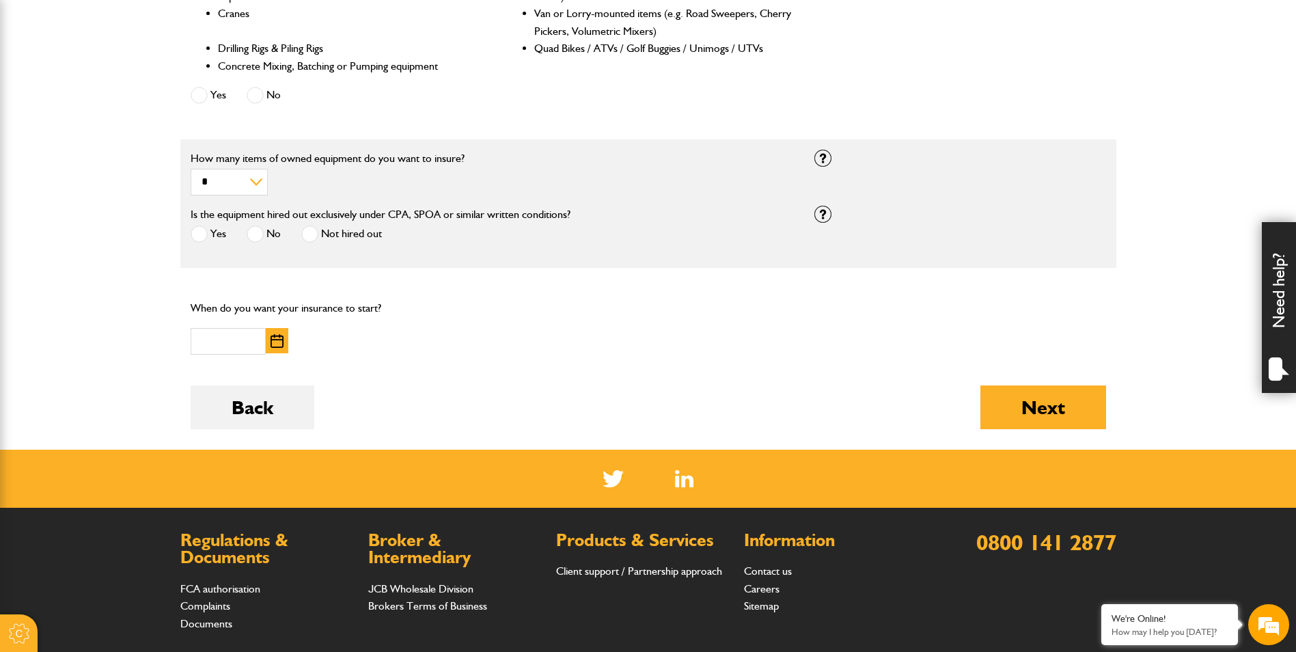
click at [275, 338] on img "button" at bounding box center [277, 341] width 13 height 14
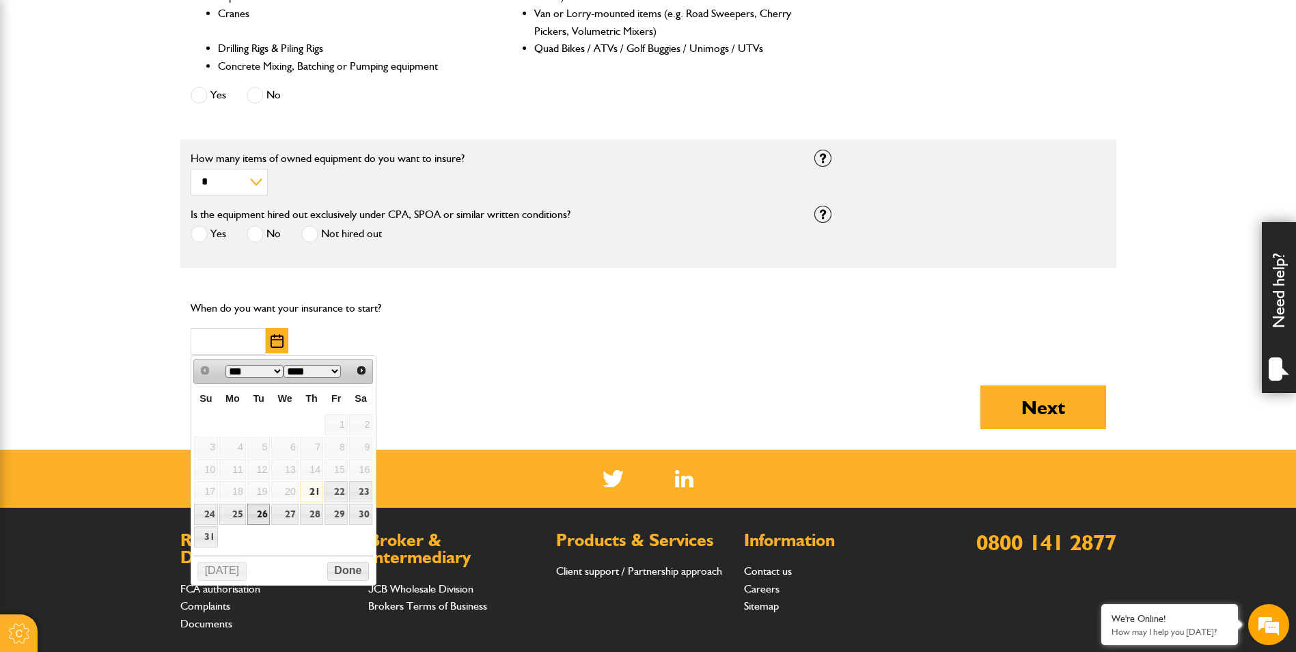
click at [256, 513] on link "26" at bounding box center [258, 514] width 23 height 21
type input "**********"
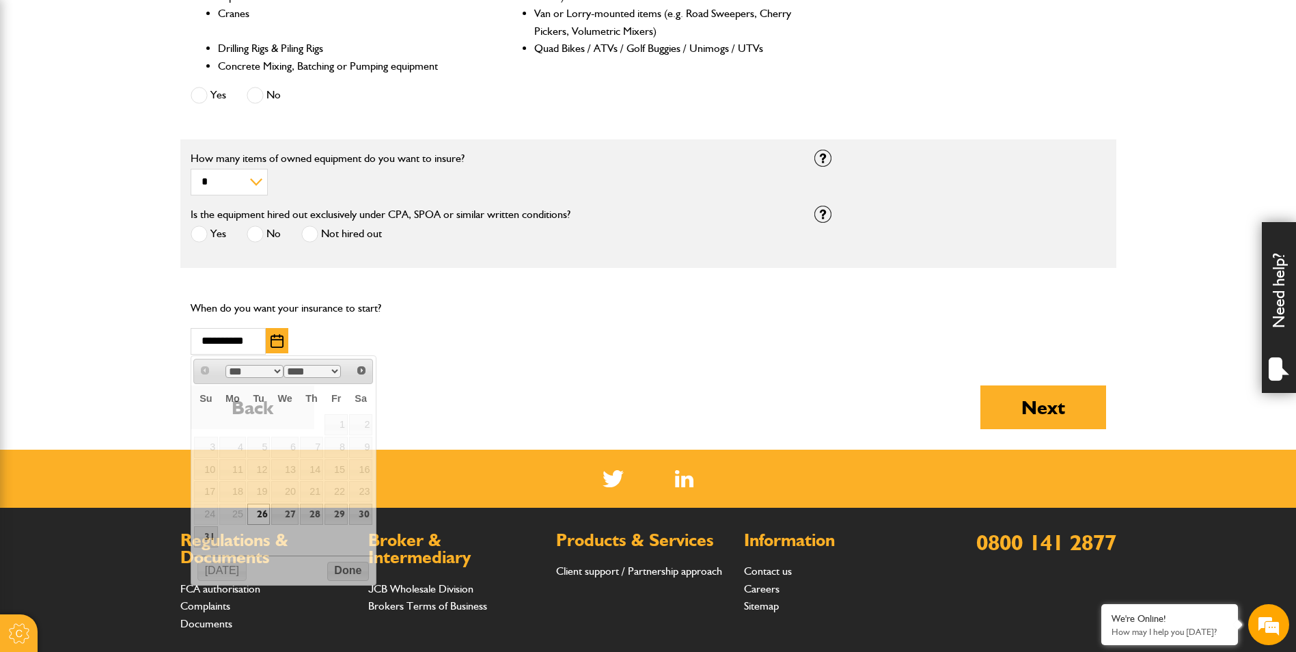
click at [256, 513] on link "26" at bounding box center [258, 514] width 23 height 21
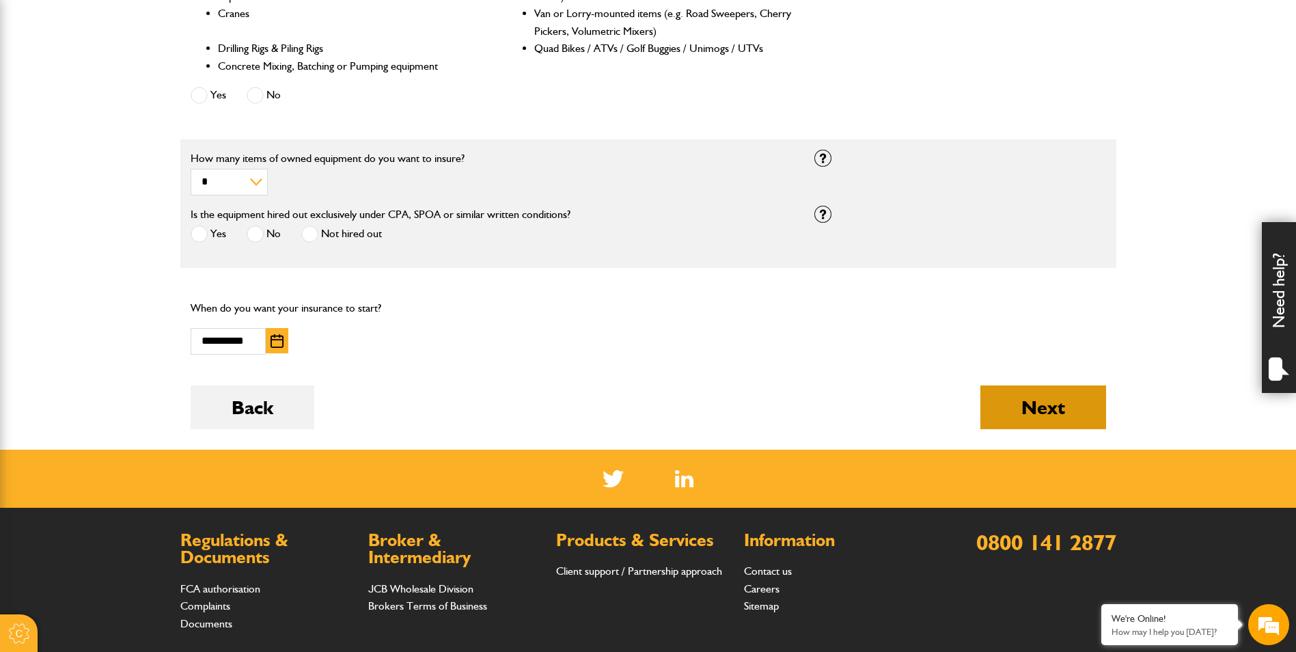
click at [1054, 405] on button "Next" at bounding box center [1044, 407] width 126 height 44
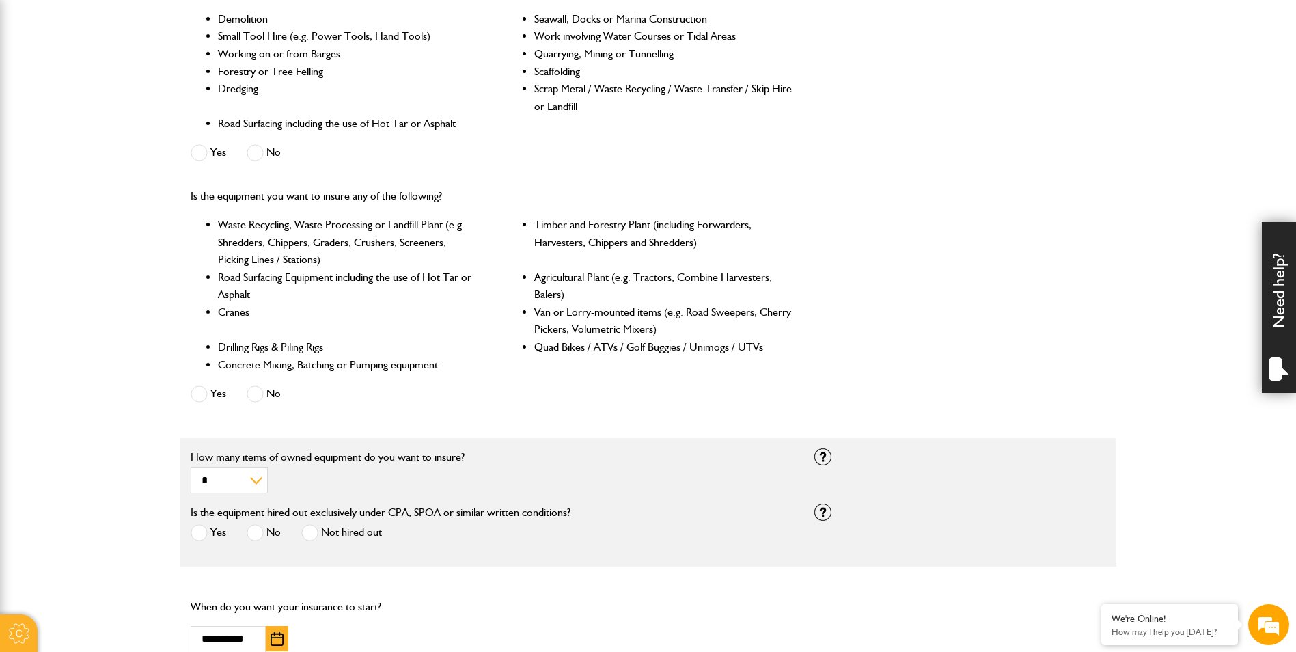
scroll to position [547, 0]
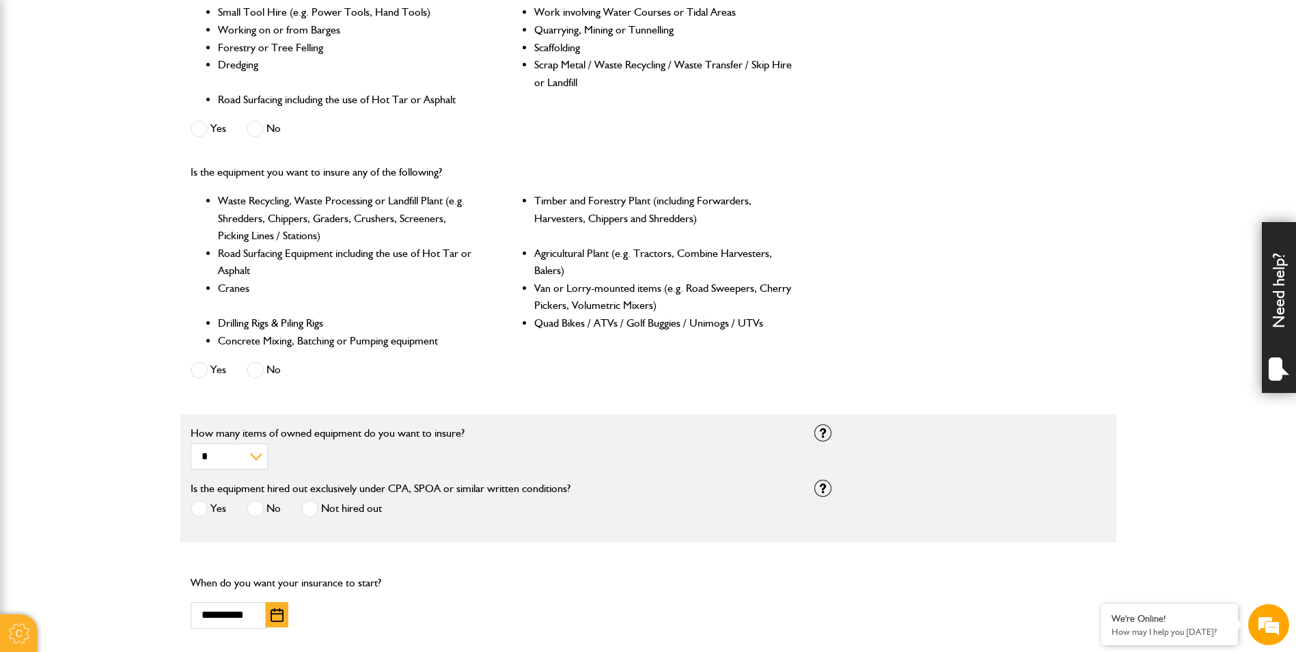
click at [257, 365] on span at bounding box center [255, 369] width 17 height 17
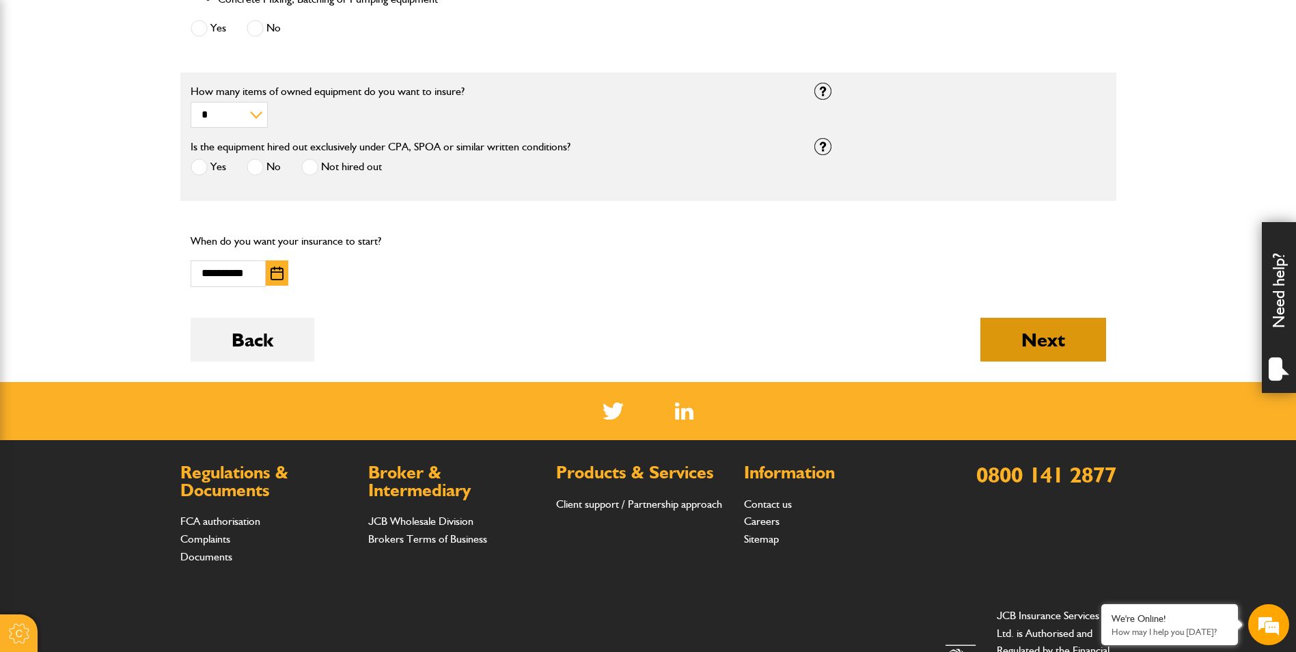
scroll to position [0, 0]
click at [1056, 344] on button "Next" at bounding box center [1044, 340] width 126 height 44
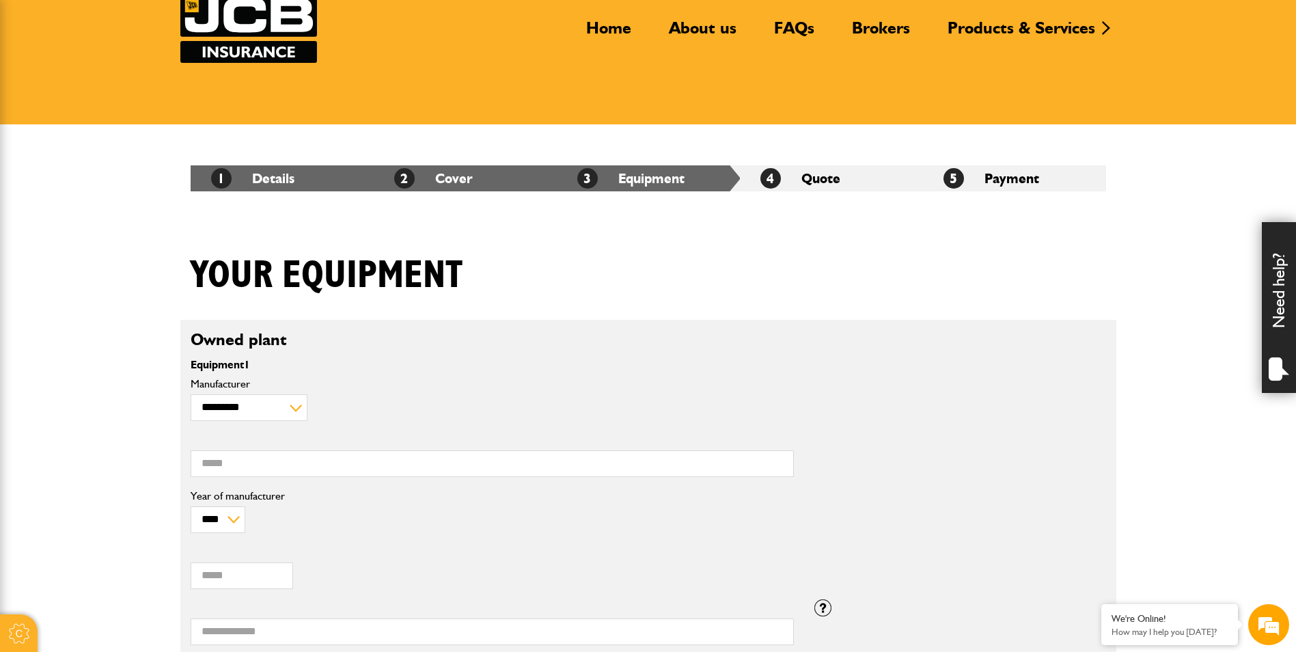
scroll to position [205, 0]
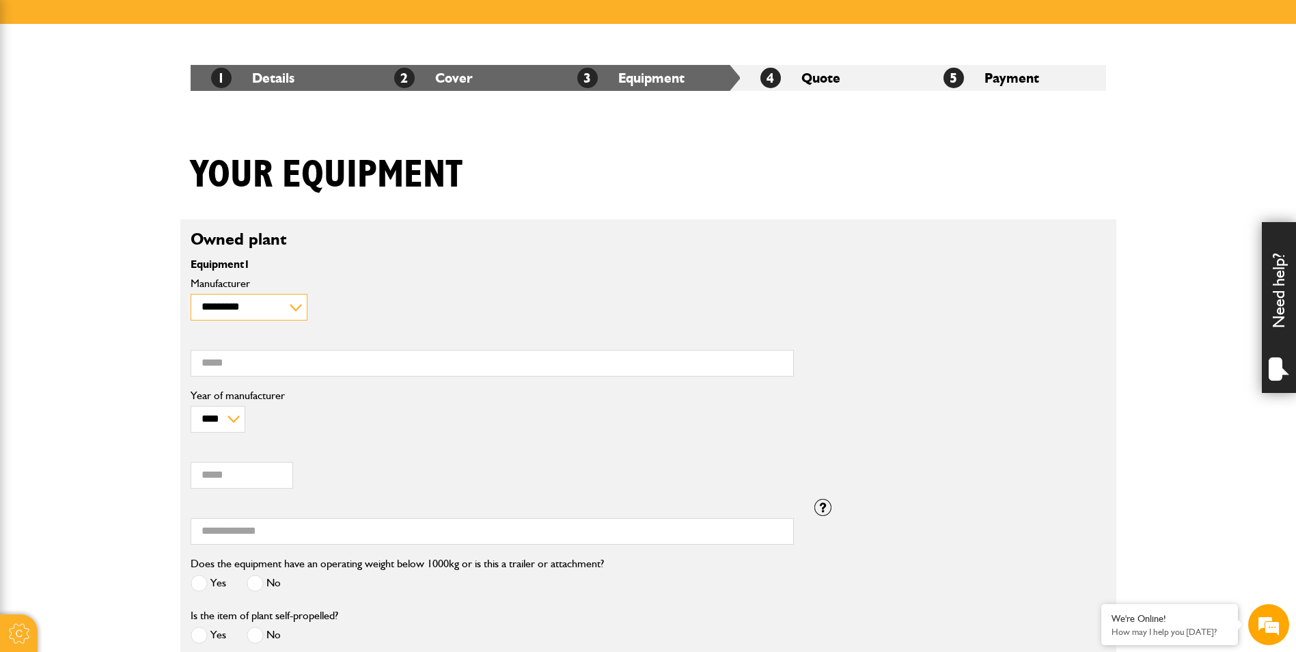
click at [295, 305] on select "**********" at bounding box center [249, 307] width 117 height 27
select select "**"
click at [191, 294] on select "**********" at bounding box center [249, 307] width 117 height 27
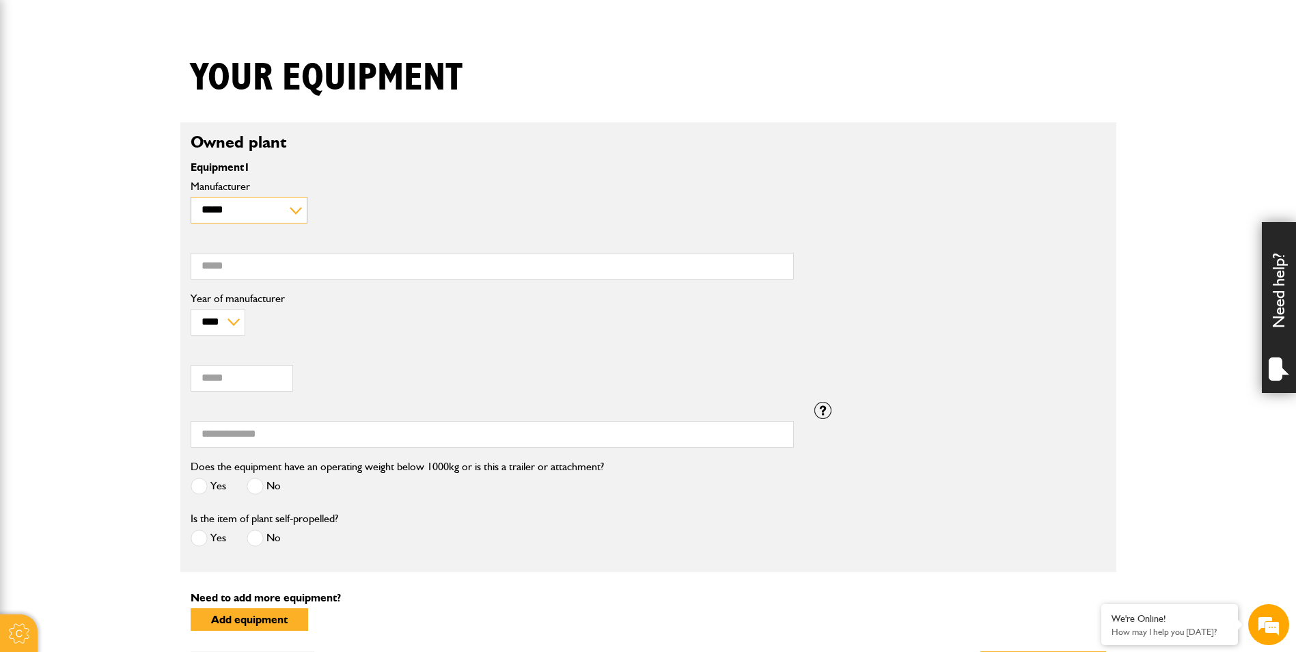
scroll to position [273, 0]
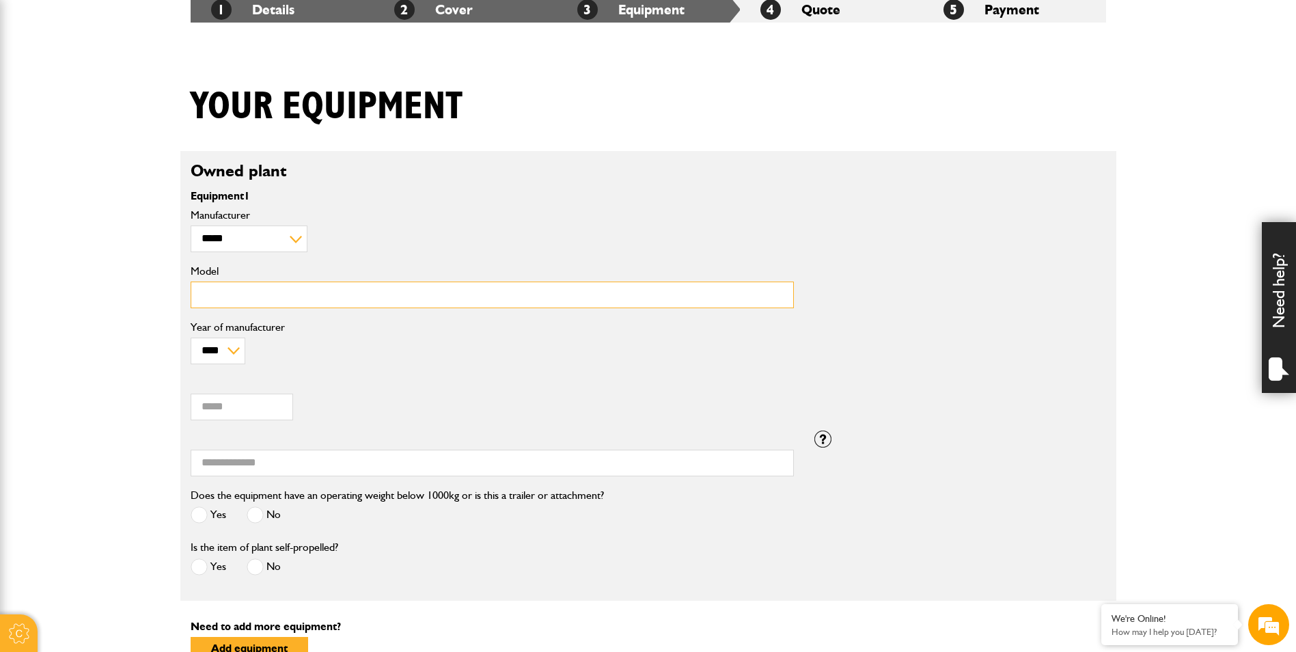
click at [210, 297] on input "Model" at bounding box center [492, 295] width 603 height 27
type input "****"
click at [235, 351] on select "**** **** **** **** **** **** **** **** **** **** **** **** **** **** **** ****…" at bounding box center [218, 351] width 55 height 27
select select "****"
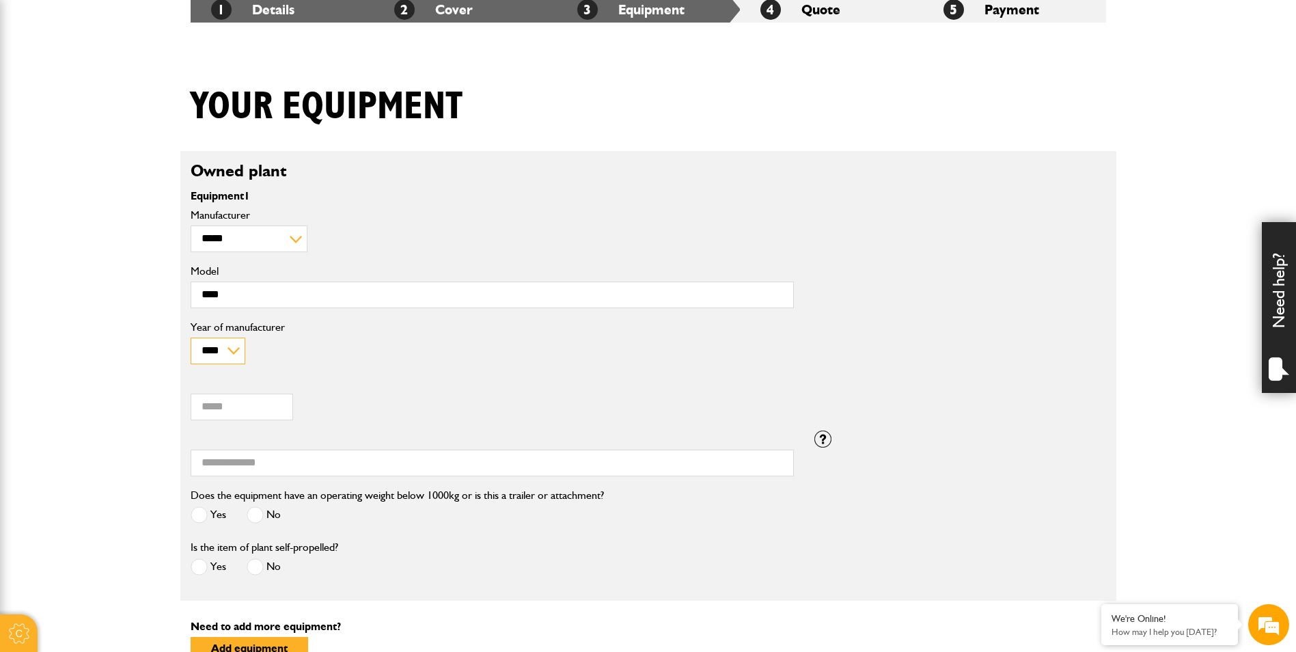
click at [191, 338] on select "**** **** **** **** **** **** **** **** **** **** **** **** **** **** **** ****…" at bounding box center [218, 351] width 55 height 27
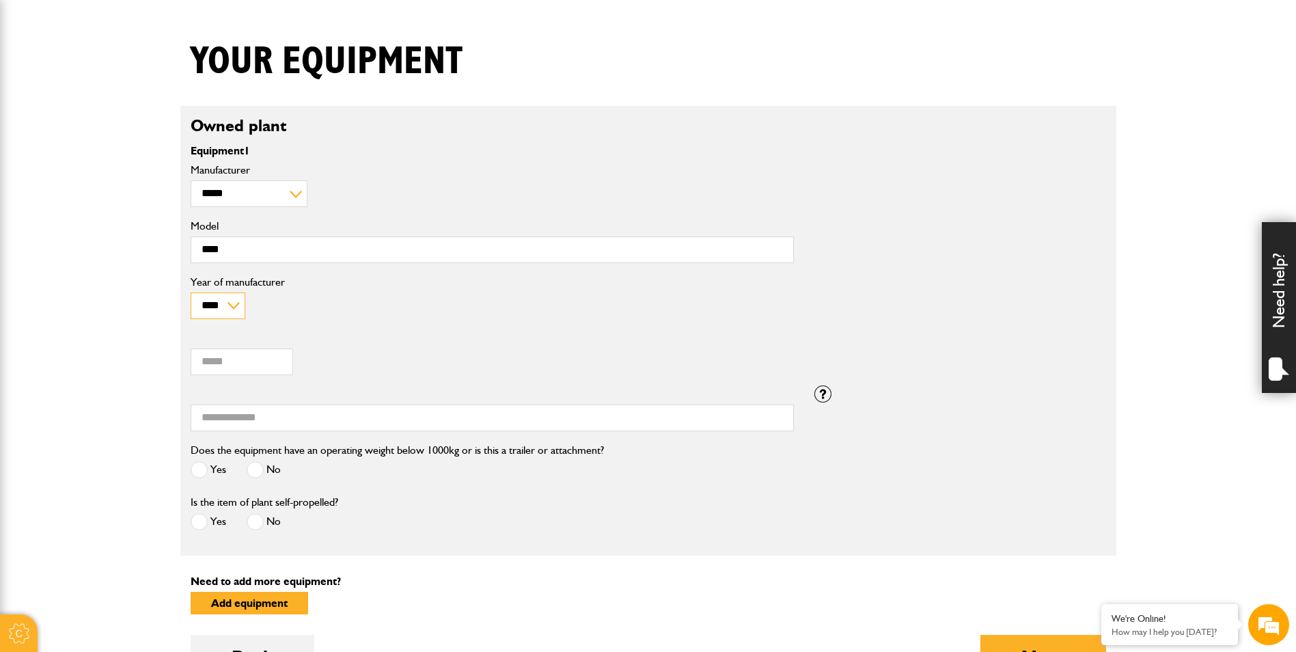
scroll to position [342, 0]
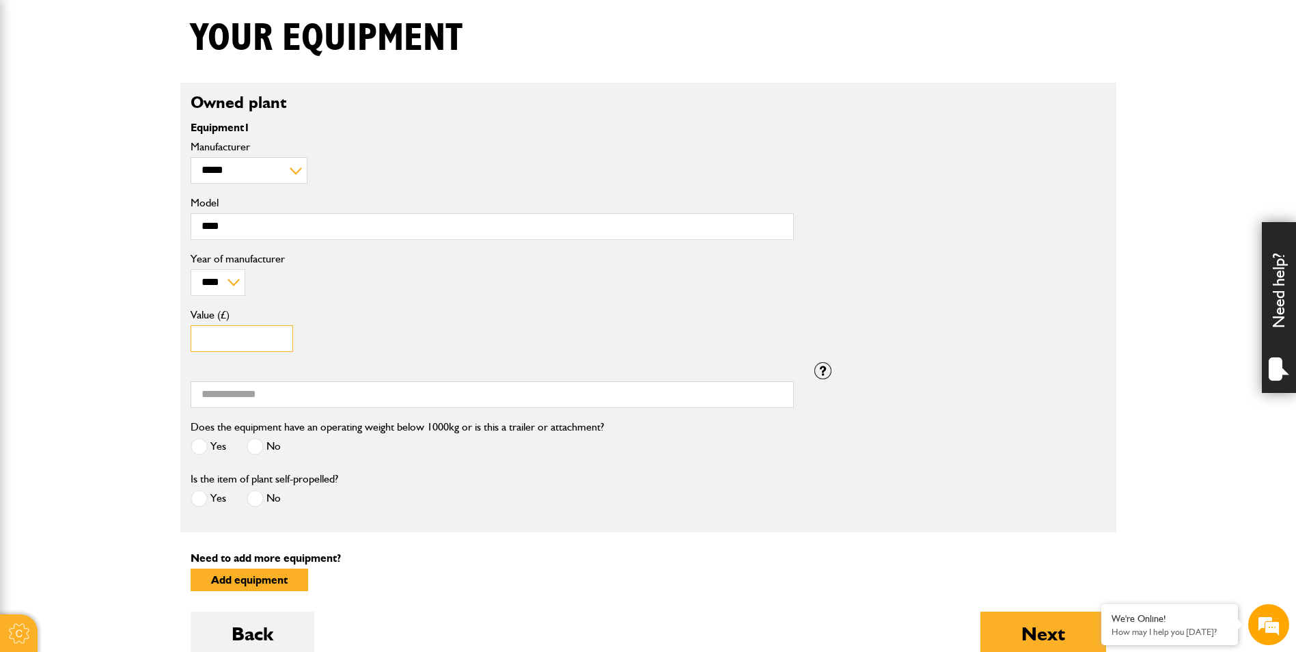
click at [206, 340] on input "Value (£)" at bounding box center [242, 338] width 103 height 27
type input "*****"
click at [204, 392] on input "Serial number" at bounding box center [492, 394] width 603 height 27
click at [220, 394] on input "*******" at bounding box center [492, 394] width 603 height 27
click at [245, 393] on input "*******" at bounding box center [492, 394] width 603 height 27
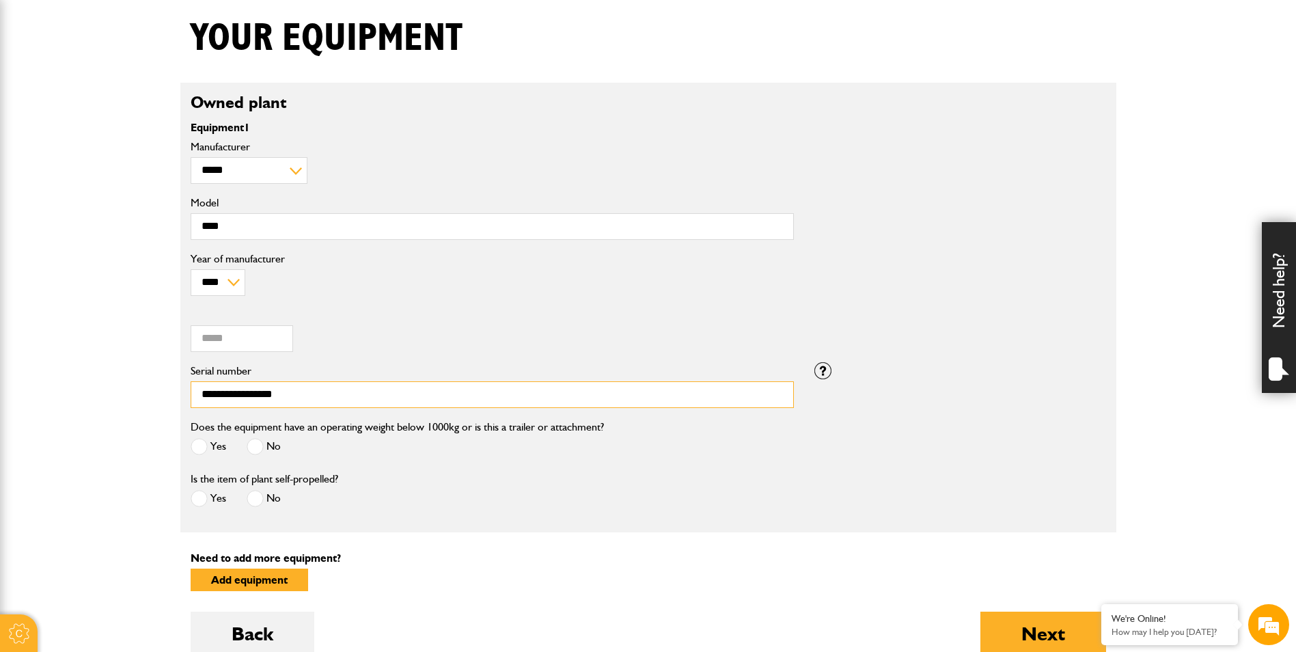
type input "**********"
click at [203, 448] on span at bounding box center [199, 446] width 17 height 17
click at [194, 499] on span at bounding box center [199, 498] width 17 height 17
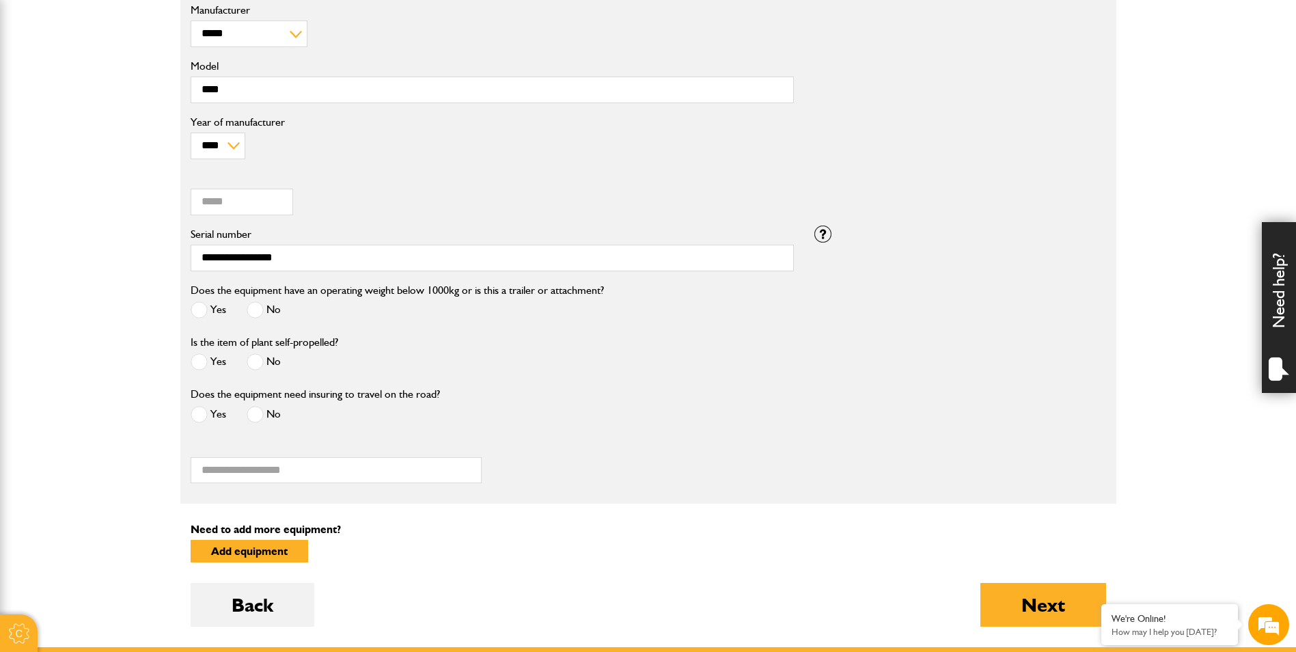
click at [255, 413] on span at bounding box center [255, 414] width 17 height 17
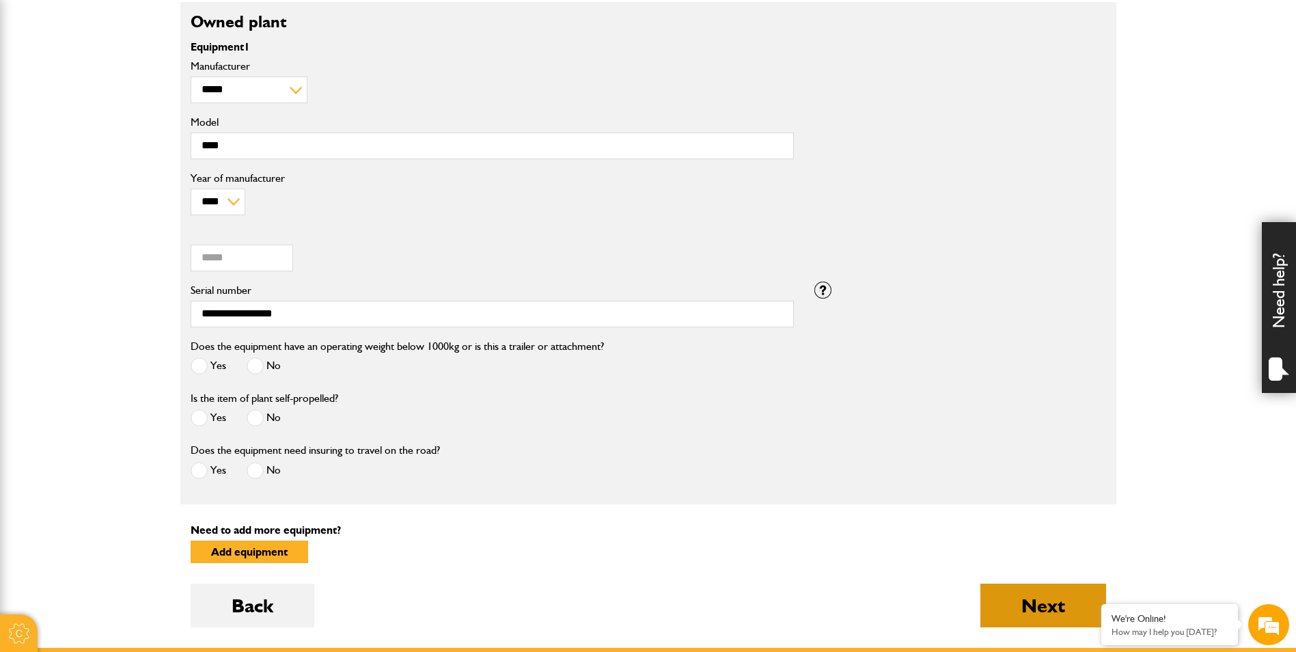
click at [1046, 604] on button "Next" at bounding box center [1044, 606] width 126 height 44
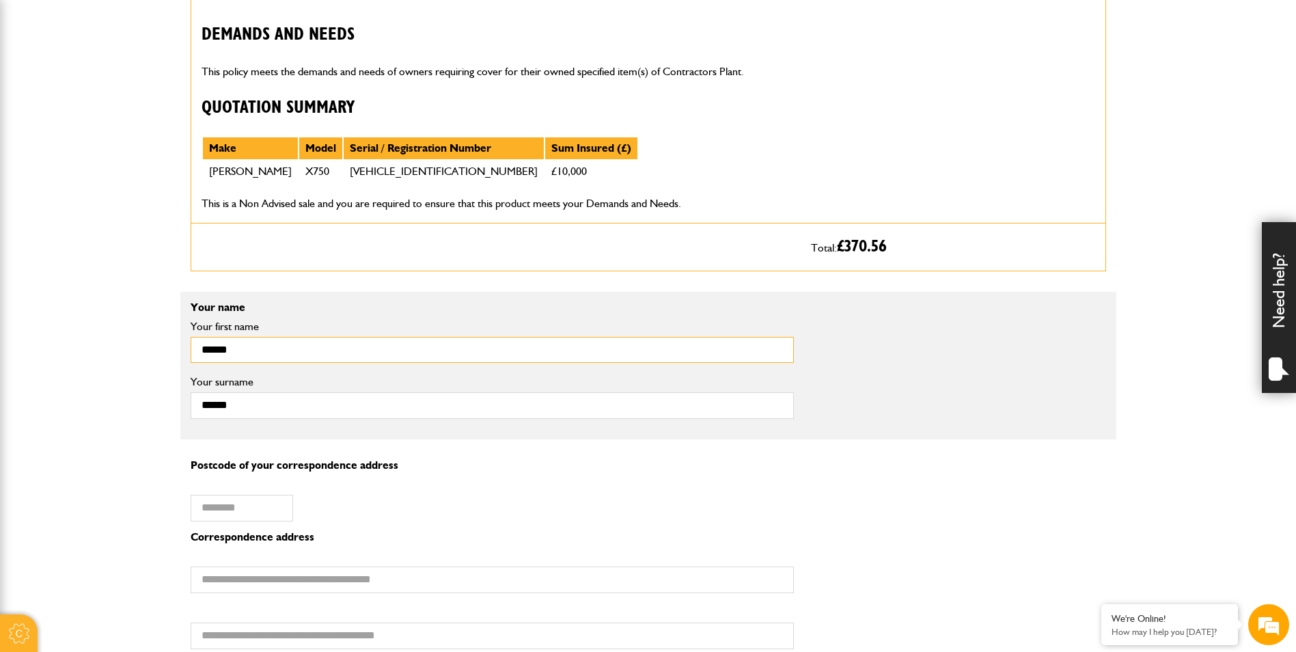
drag, startPoint x: 242, startPoint y: 347, endPoint x: 158, endPoint y: 373, distance: 88.0
click at [156, 375] on body "Cookie Options You can control which cookies we use with the form below. Please…" at bounding box center [648, 641] width 1296 height 2512
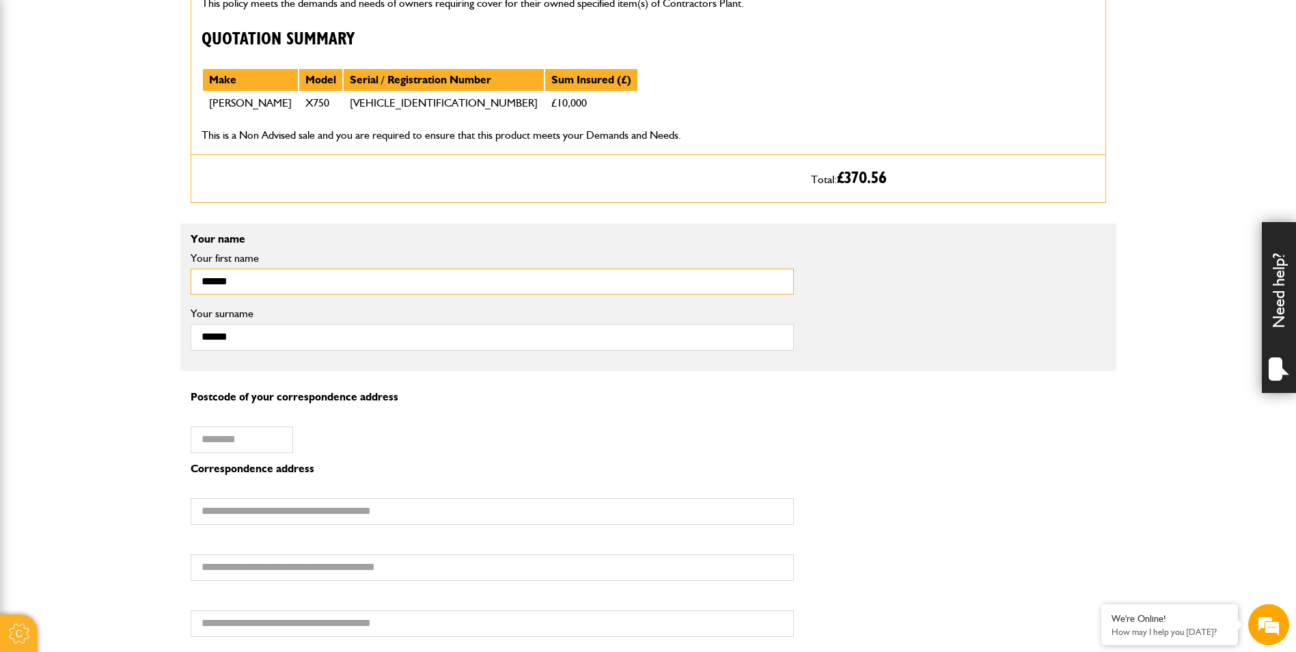
scroll to position [752, 0]
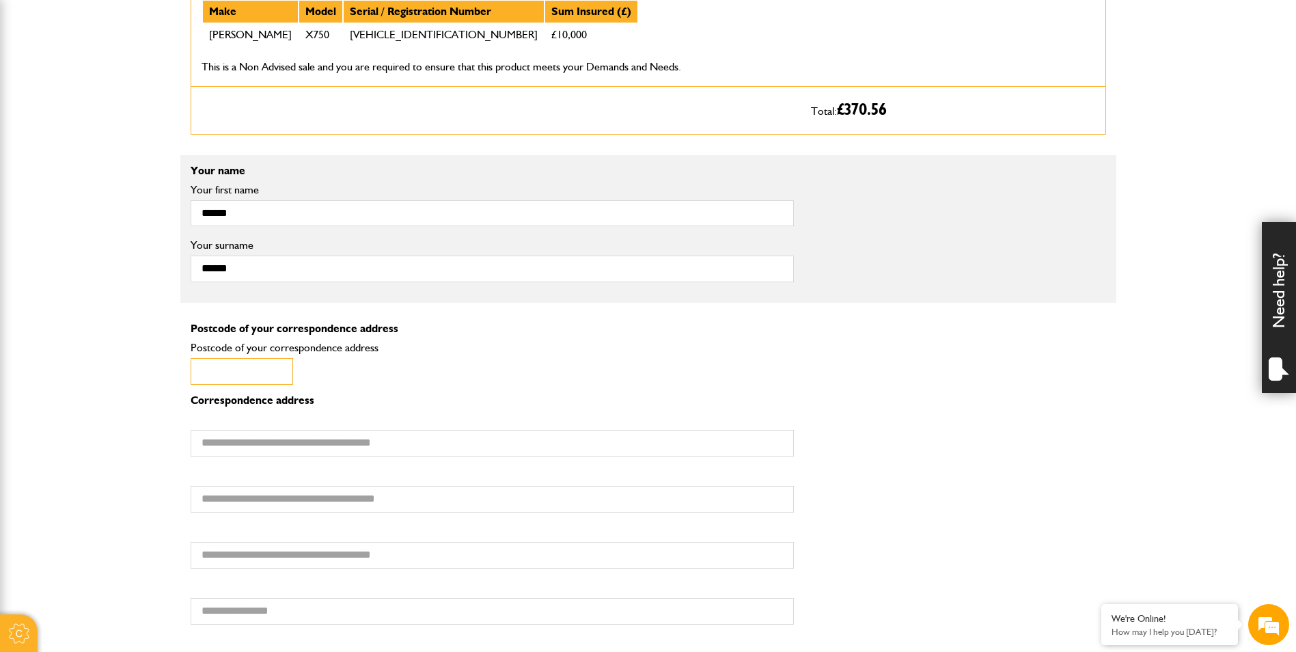
click at [209, 373] on input "Postcode of your correspondence address" at bounding box center [242, 371] width 103 height 27
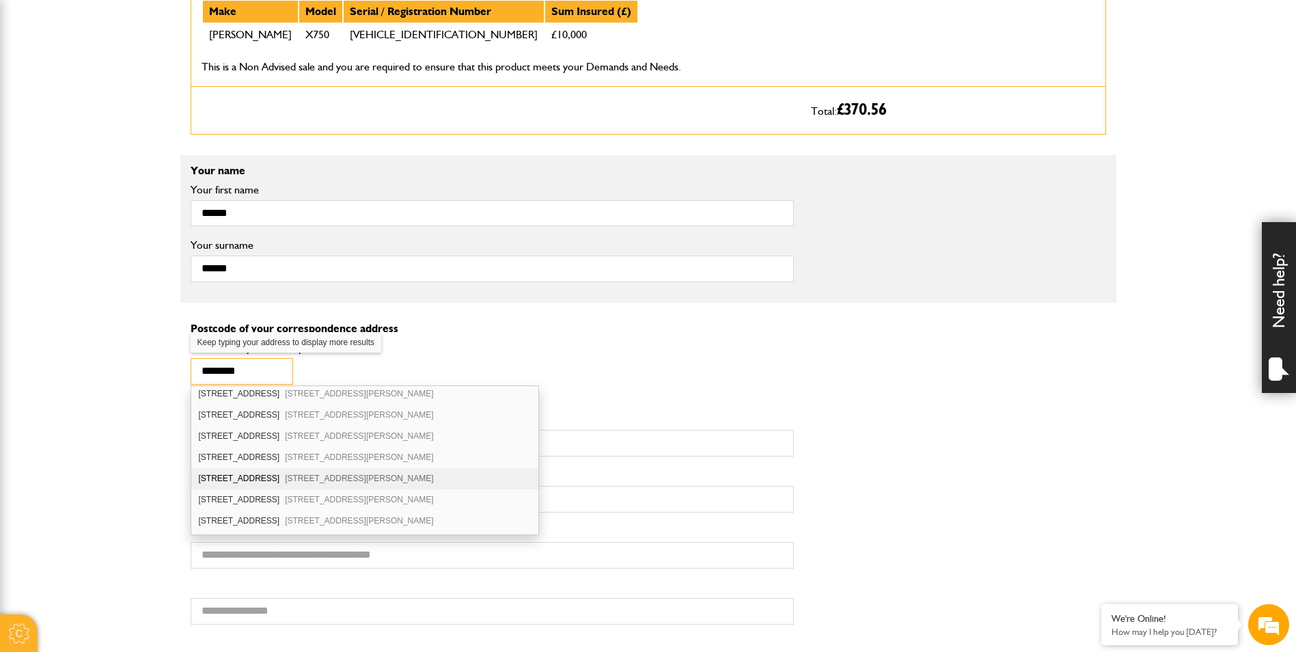
scroll to position [137, 0]
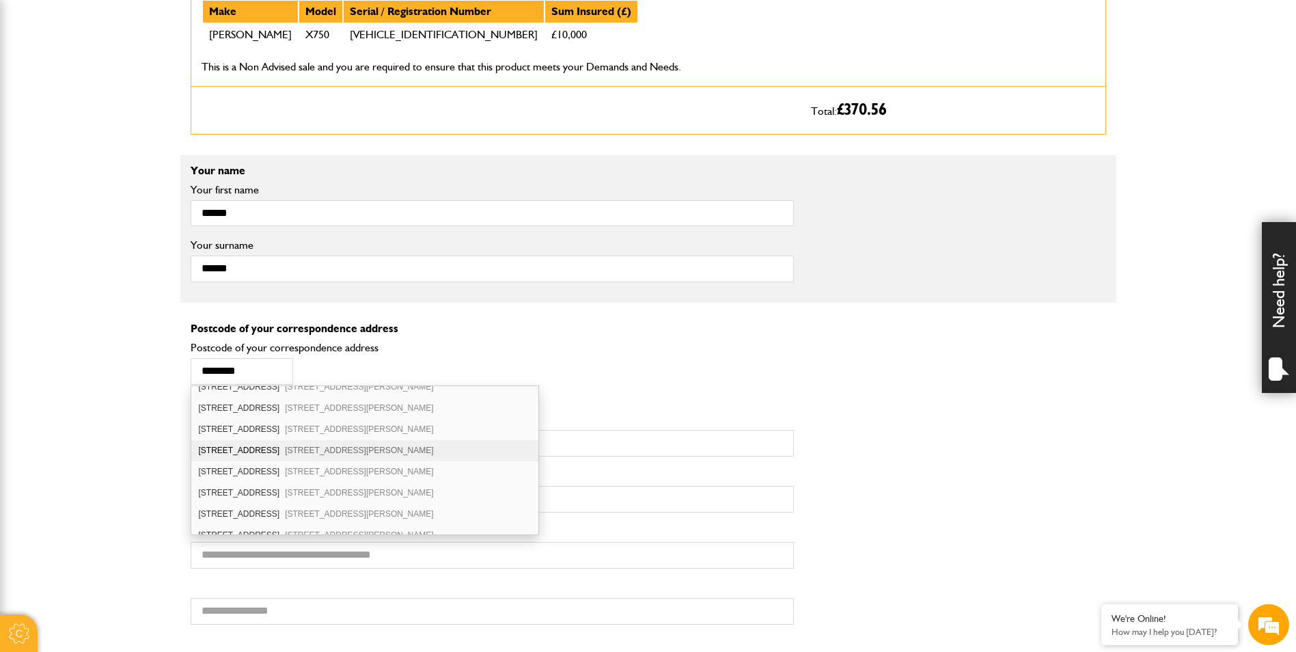
click at [250, 445] on div "[STREET_ADDRESS][PERSON_NAME]" at bounding box center [364, 450] width 347 height 21
type input "********"
type input "**********"
type input "*******"
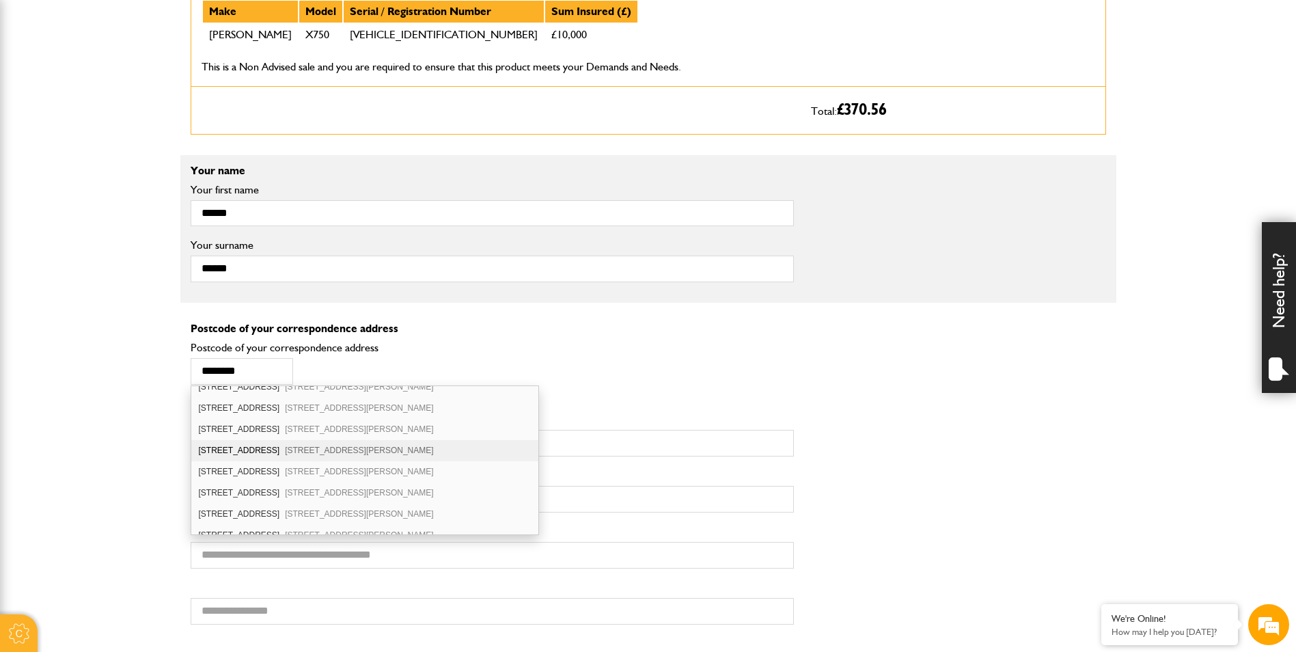
type input "**********"
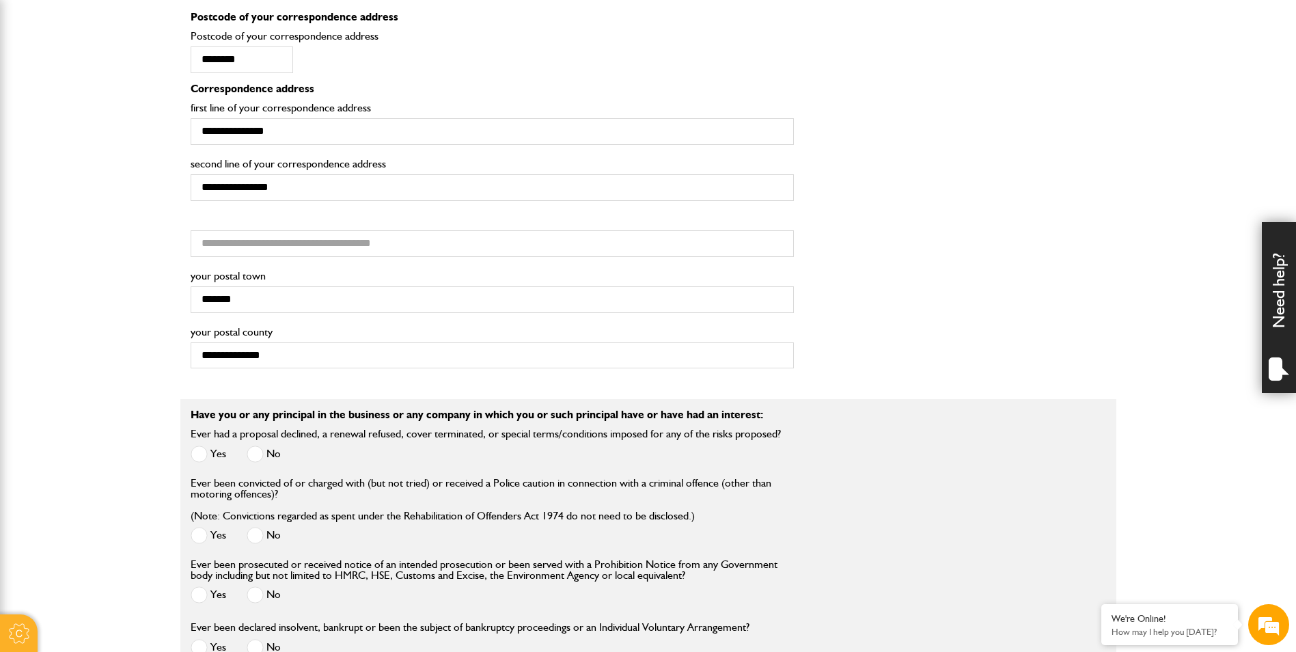
scroll to position [1093, 0]
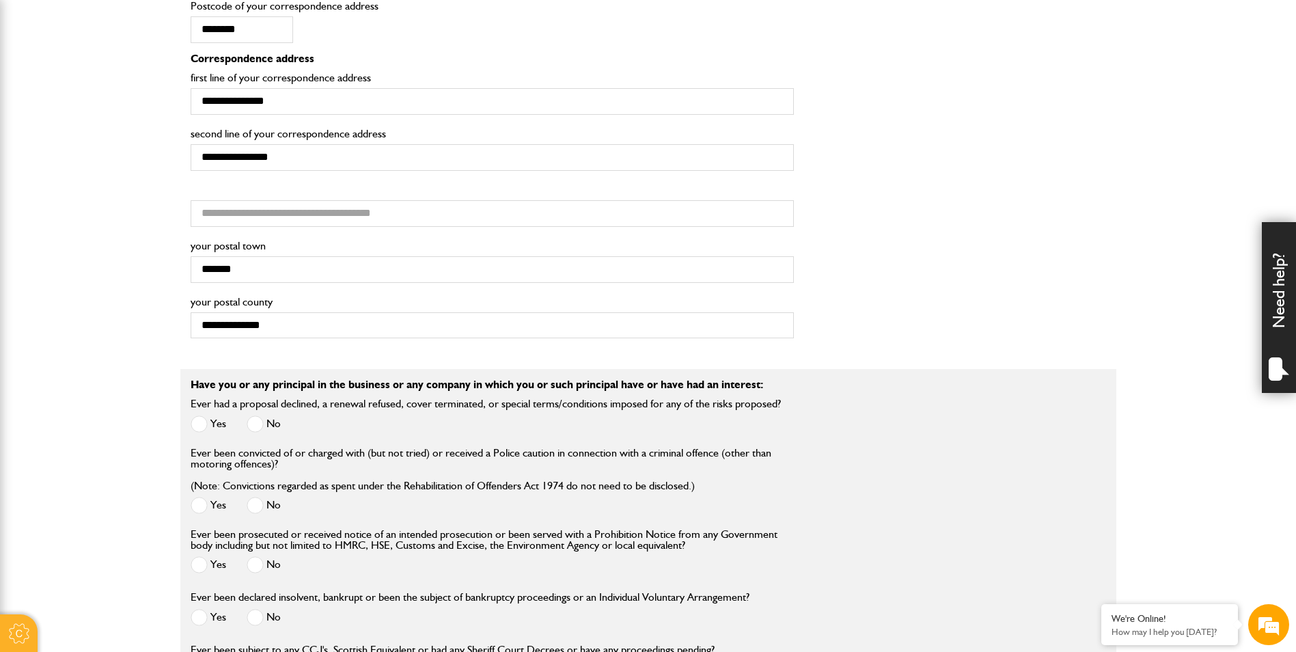
click at [260, 423] on span at bounding box center [255, 423] width 17 height 17
click at [254, 502] on span at bounding box center [255, 505] width 17 height 17
click at [255, 564] on span at bounding box center [255, 564] width 17 height 17
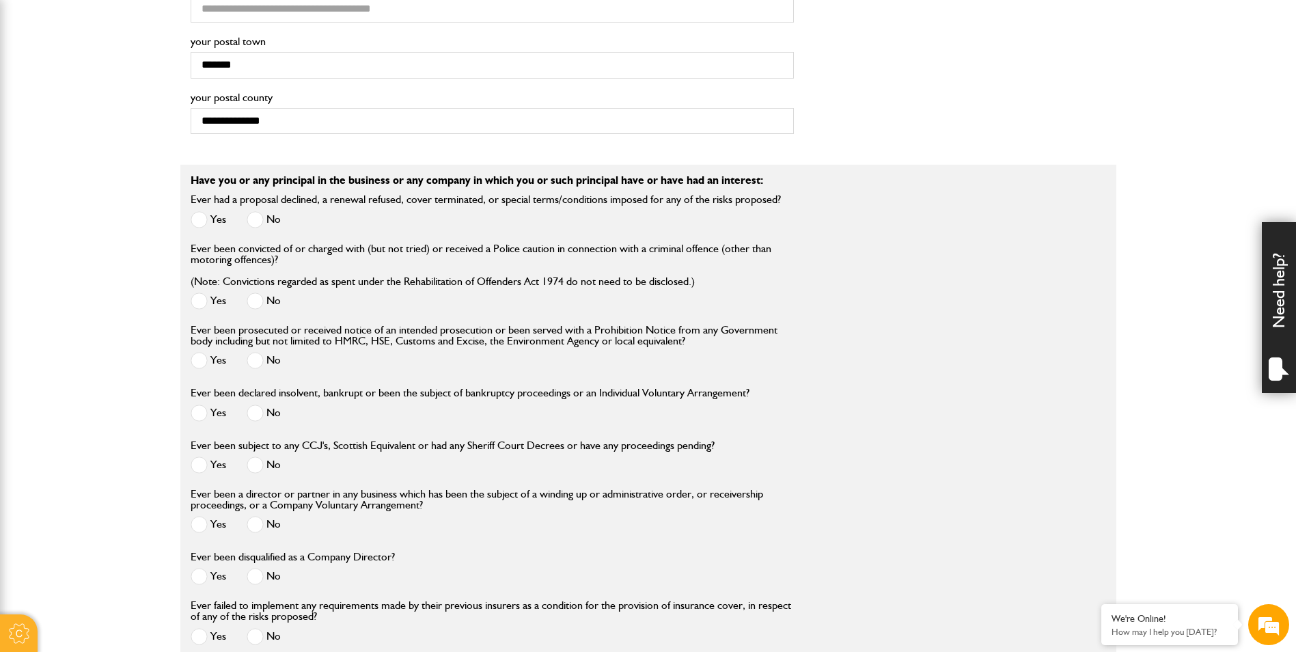
scroll to position [1298, 0]
click at [255, 414] on span at bounding box center [255, 412] width 17 height 17
click at [253, 465] on span at bounding box center [255, 464] width 17 height 17
click at [258, 523] on span at bounding box center [255, 523] width 17 height 17
click at [247, 578] on span at bounding box center [255, 575] width 17 height 17
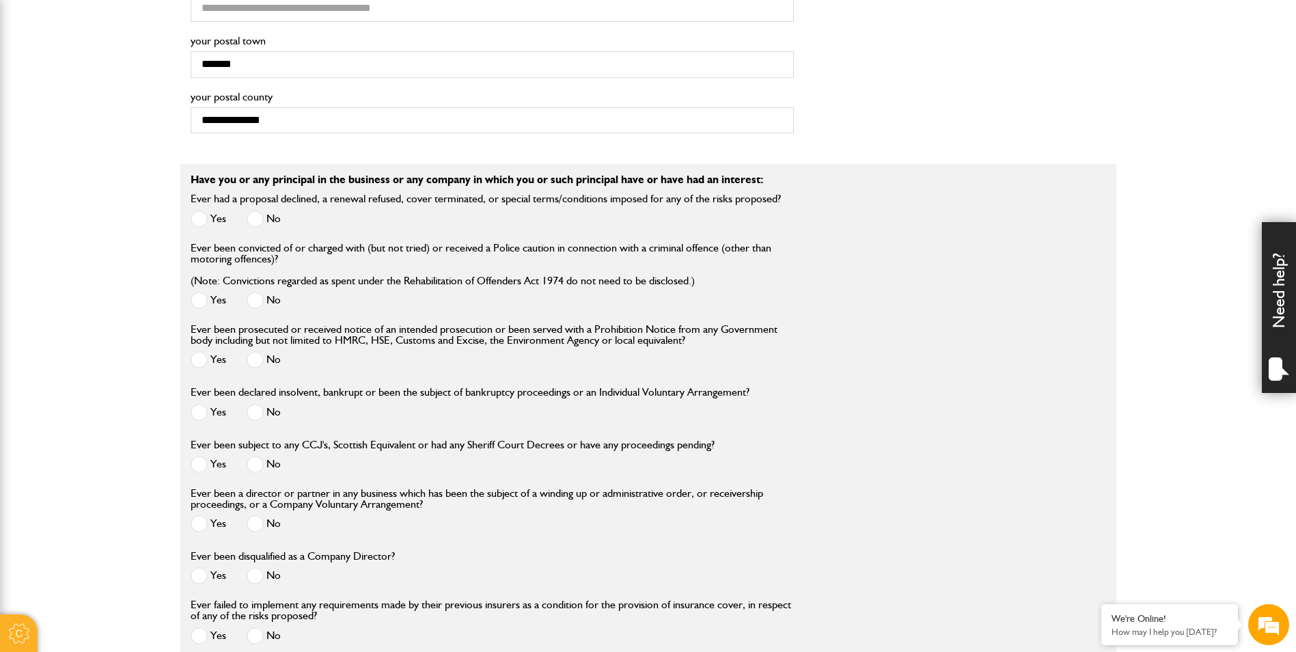
click at [245, 637] on div "Yes No" at bounding box center [492, 637] width 603 height 23
click at [256, 640] on span at bounding box center [255, 635] width 17 height 17
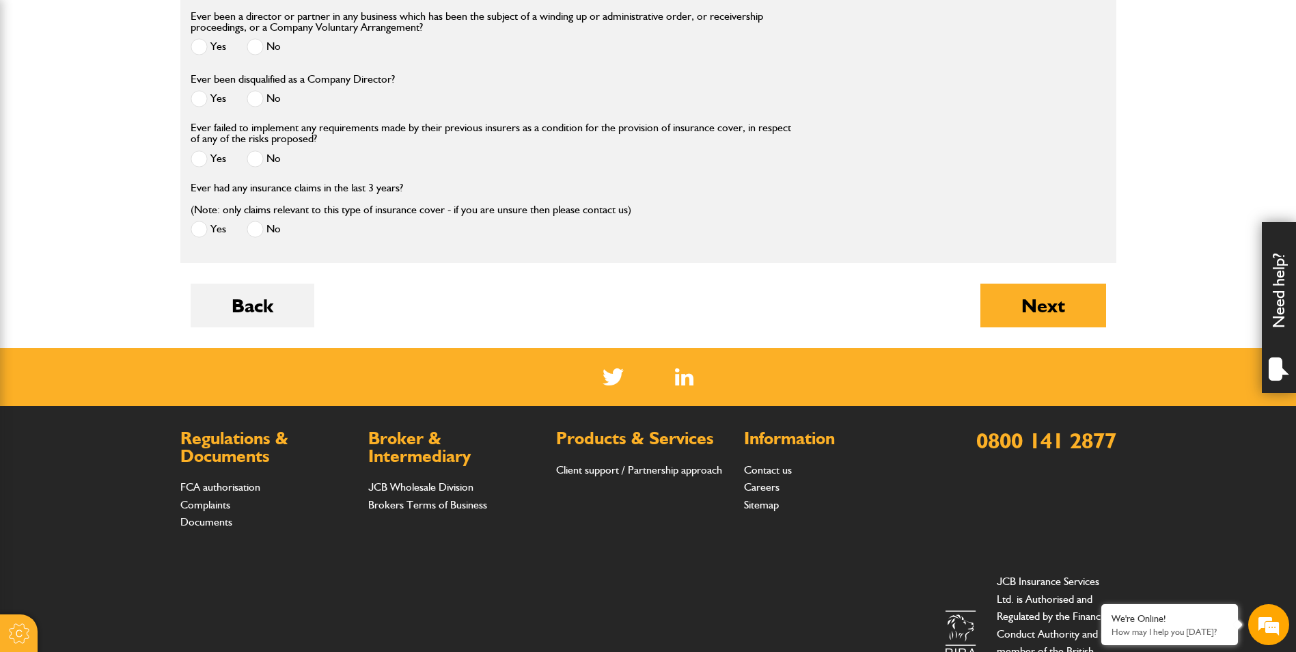
scroll to position [1777, 0]
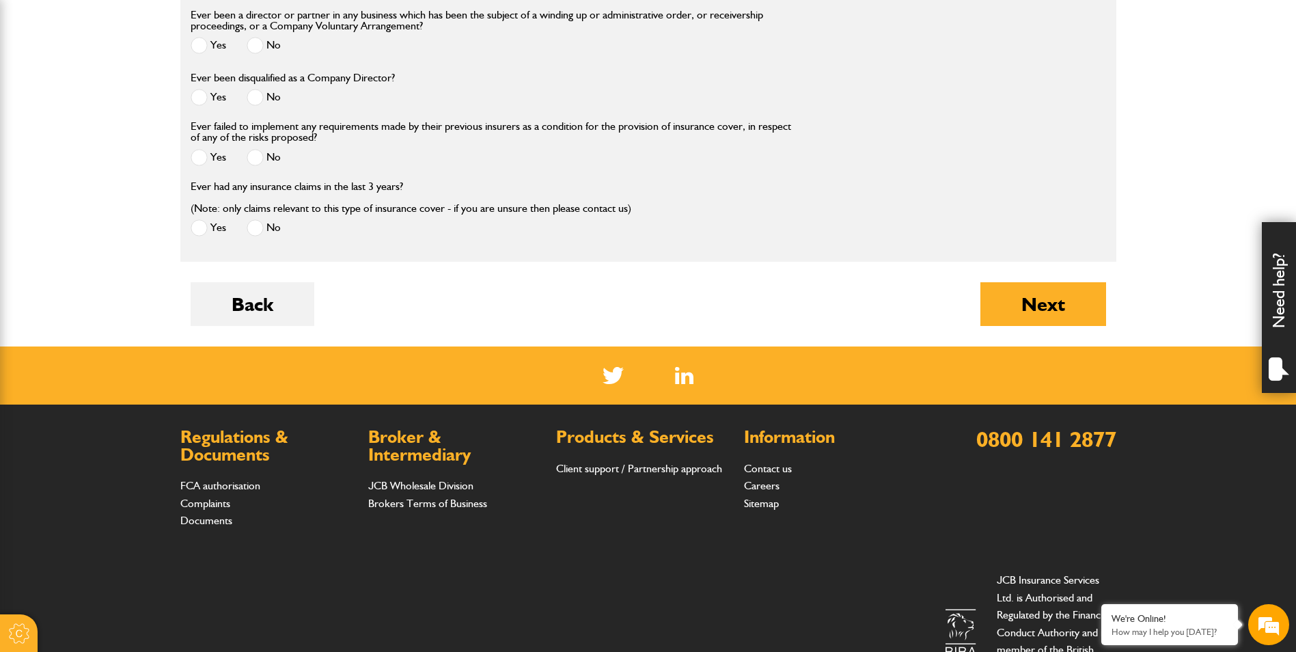
click at [256, 228] on span at bounding box center [255, 227] width 17 height 17
click at [1048, 314] on button "Next" at bounding box center [1044, 304] width 126 height 44
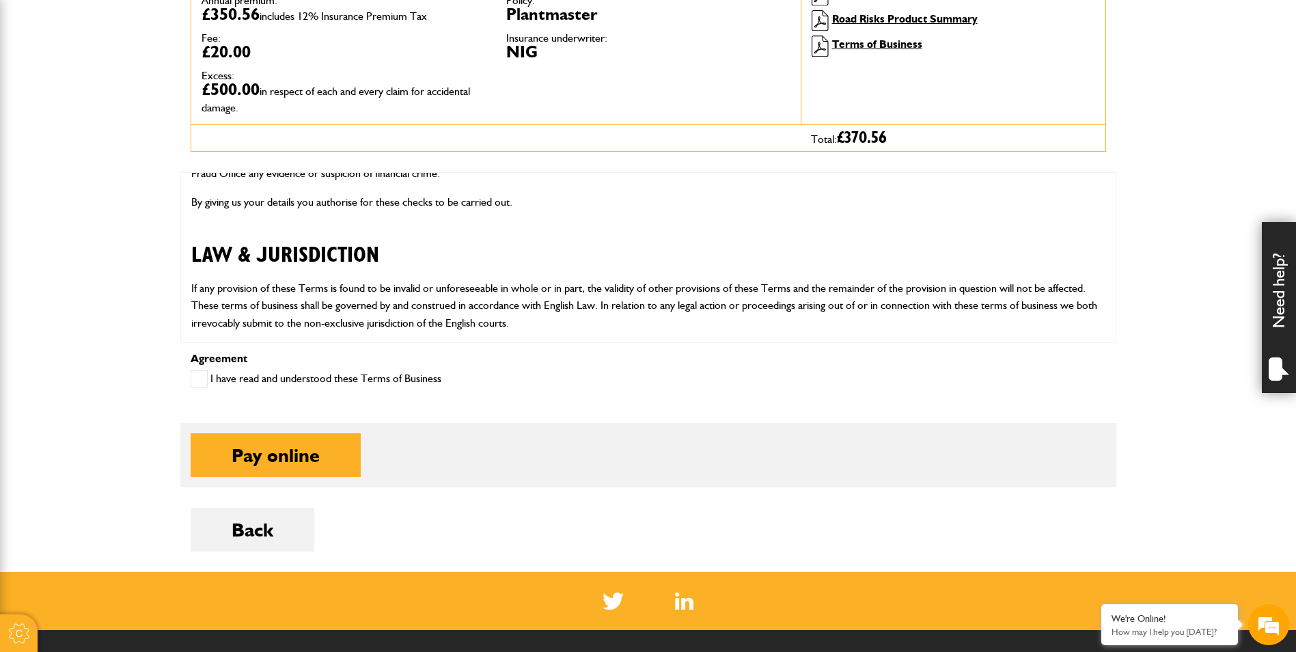
scroll to position [547, 0]
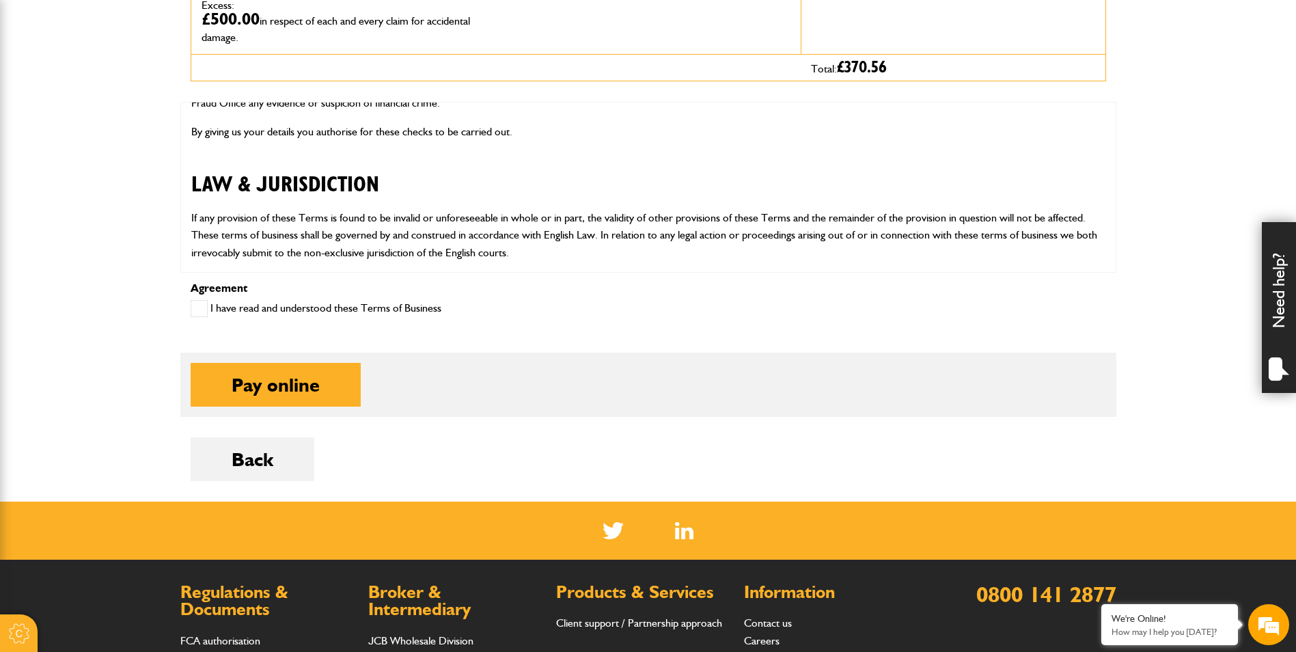
click at [201, 307] on span at bounding box center [199, 308] width 17 height 17
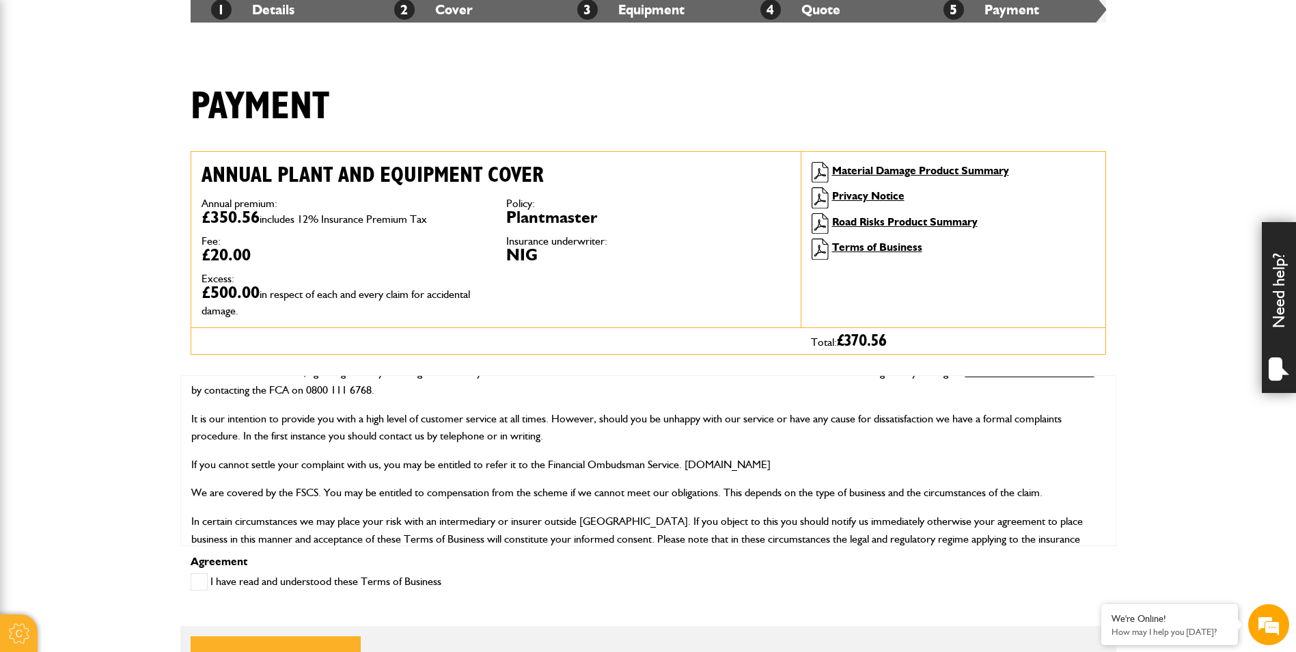
scroll to position [0, 0]
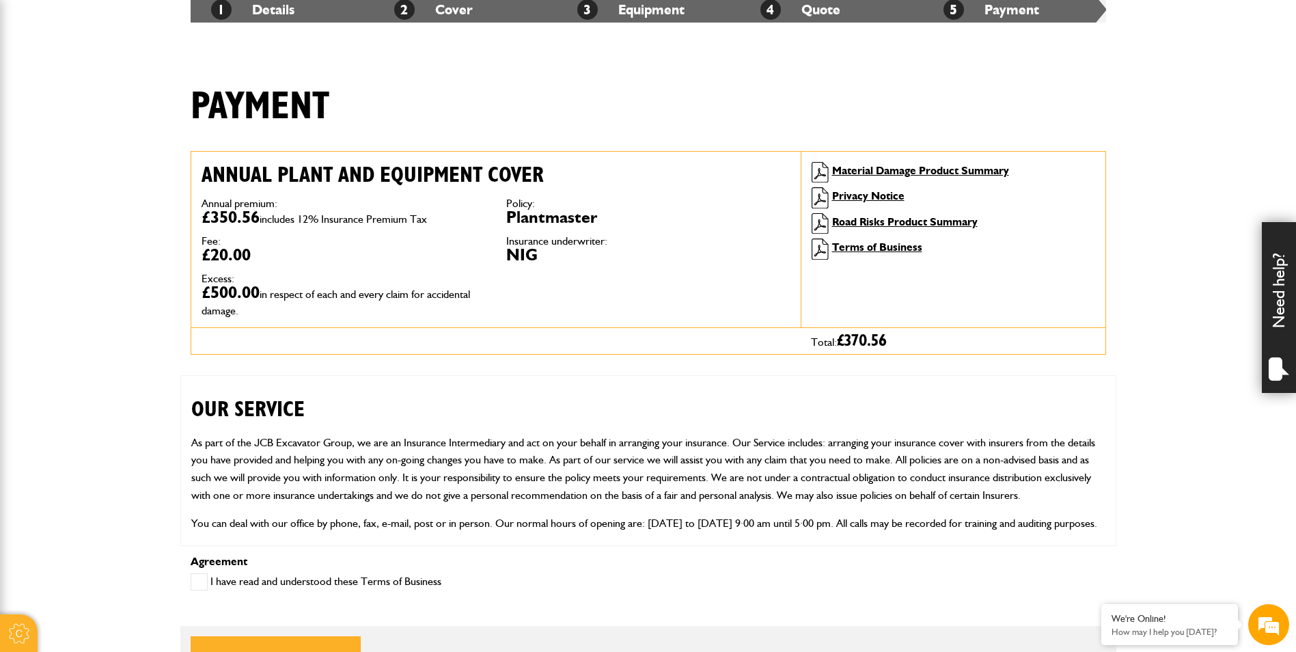
click at [1173, 467] on body "Cookie Options You can control which cookies we use with the form below. Please…" at bounding box center [648, 445] width 1296 height 1437
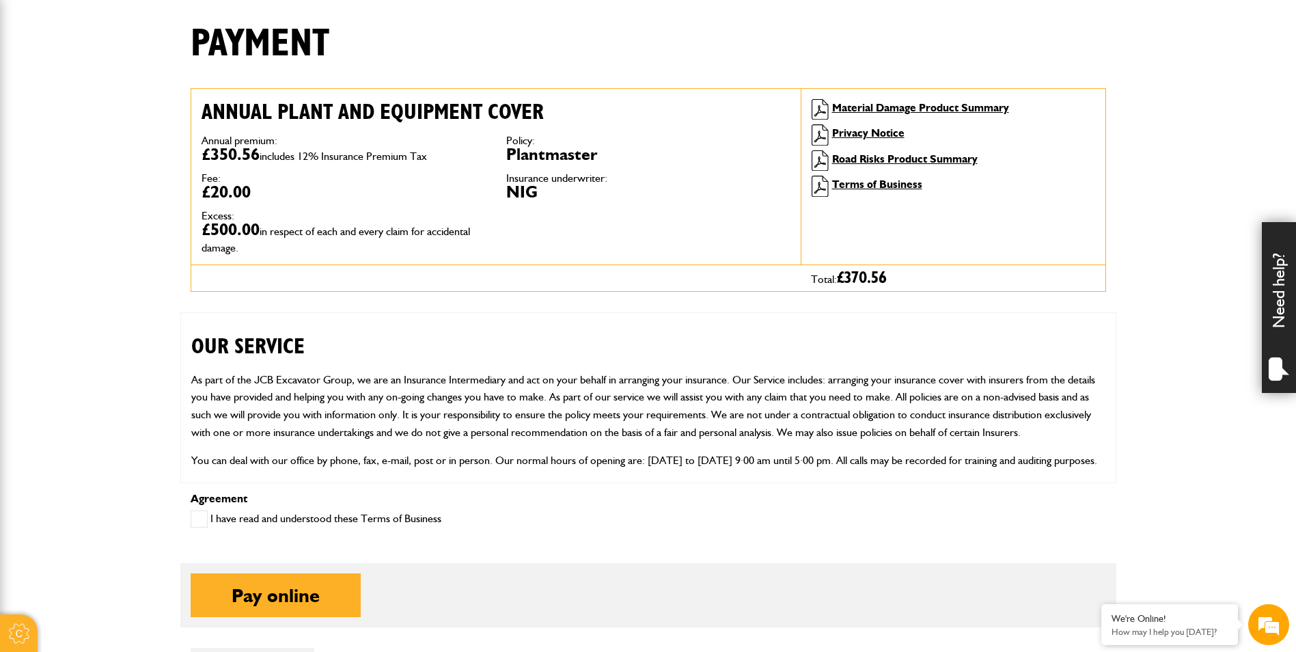
scroll to position [307, 0]
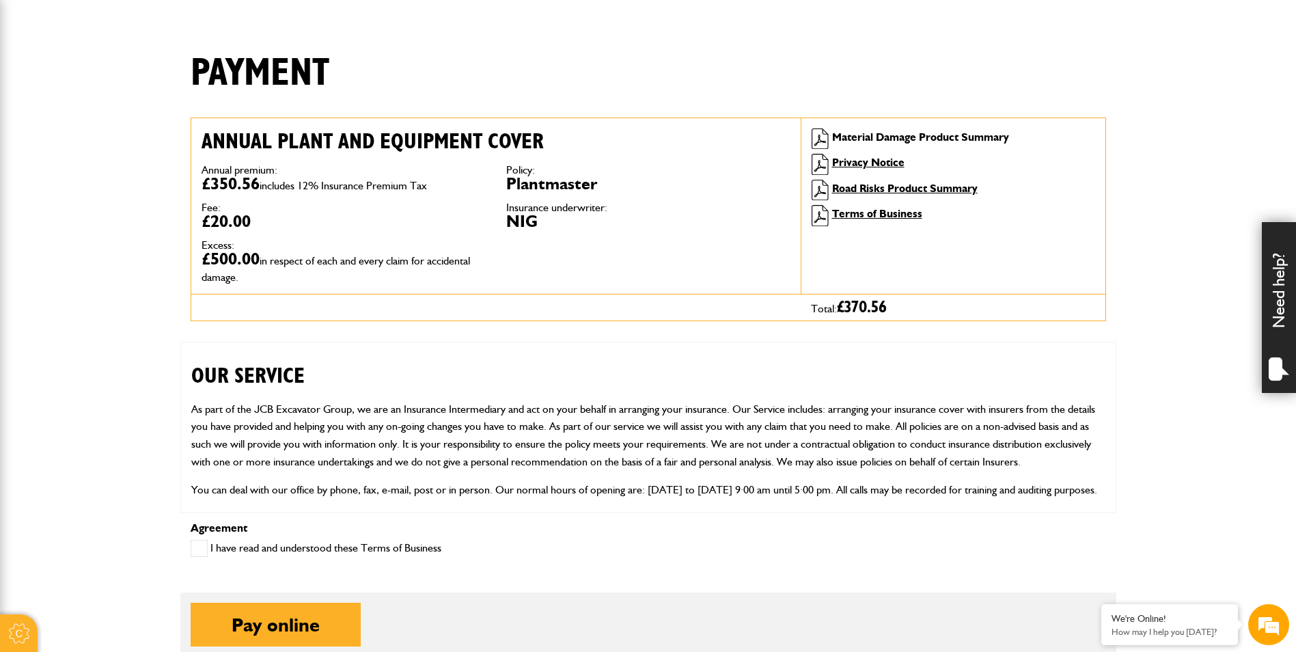
click at [893, 141] on link "Material Damage Product Summary" at bounding box center [920, 137] width 177 height 13
click at [872, 165] on link "Privacy Notice" at bounding box center [868, 162] width 72 height 13
click at [858, 215] on link "Terms of Business" at bounding box center [877, 213] width 90 height 13
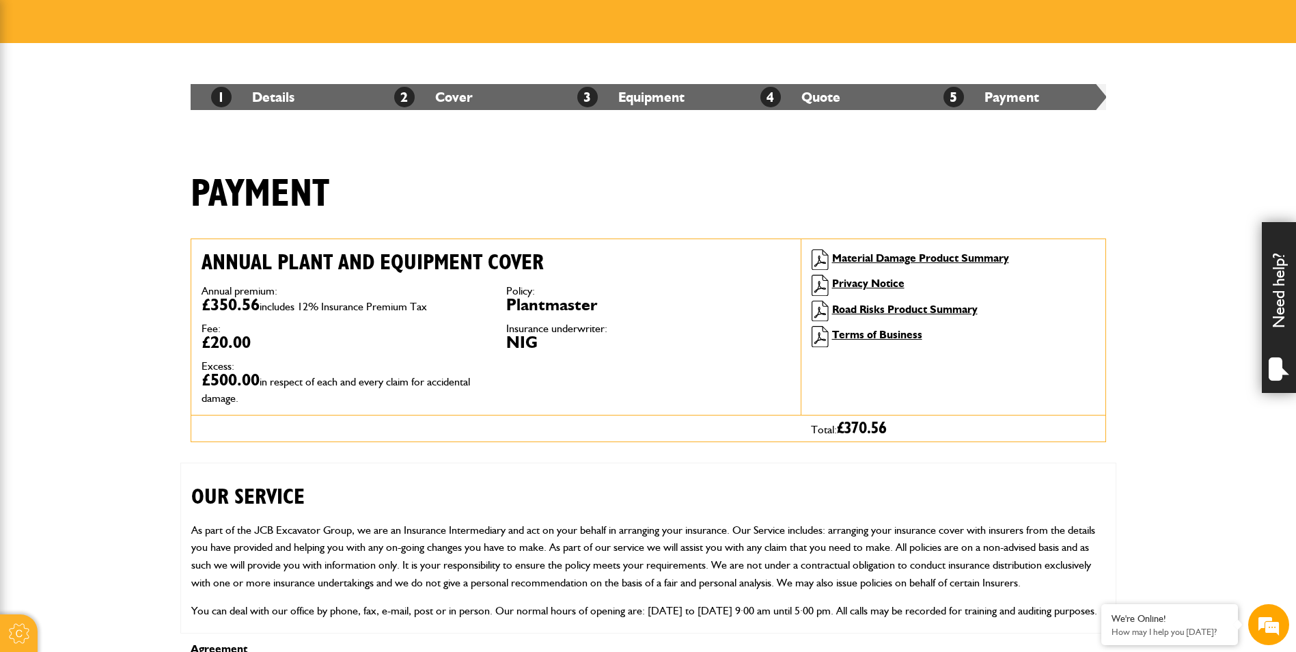
scroll to position [205, 0]
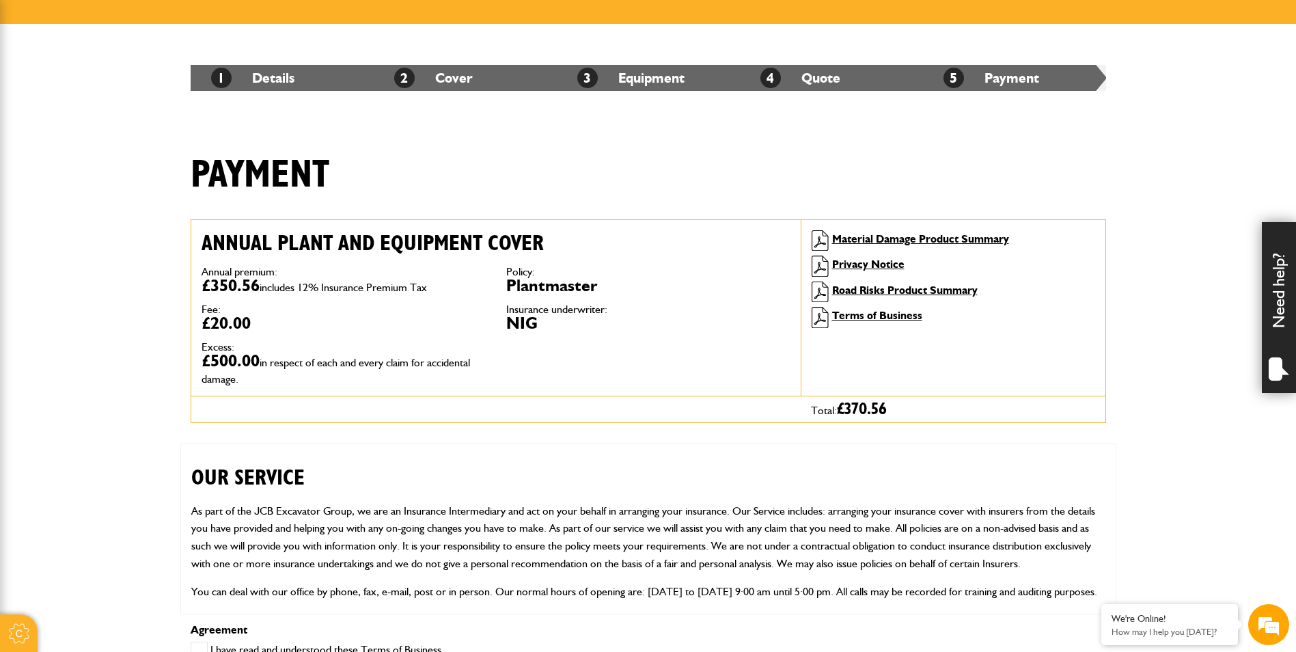
click at [1043, 189] on div "Payment" at bounding box center [648, 185] width 936 height 66
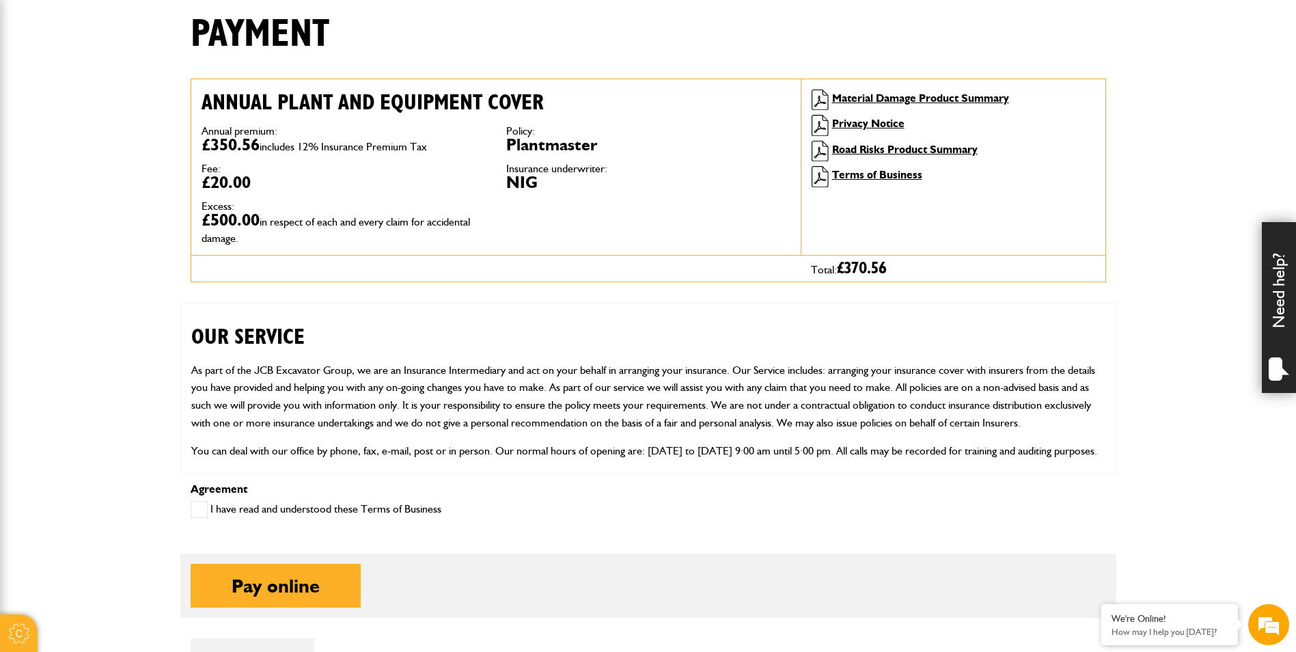
scroll to position [547, 0]
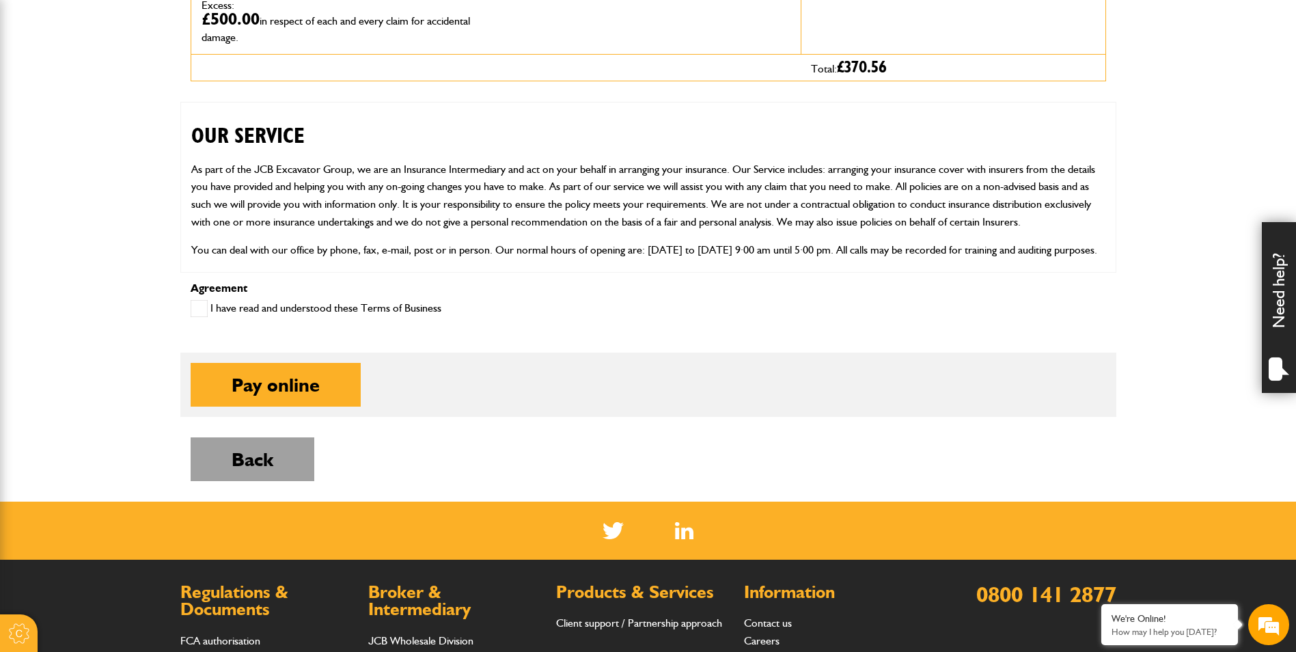
click at [259, 454] on button "Back" at bounding box center [253, 459] width 124 height 44
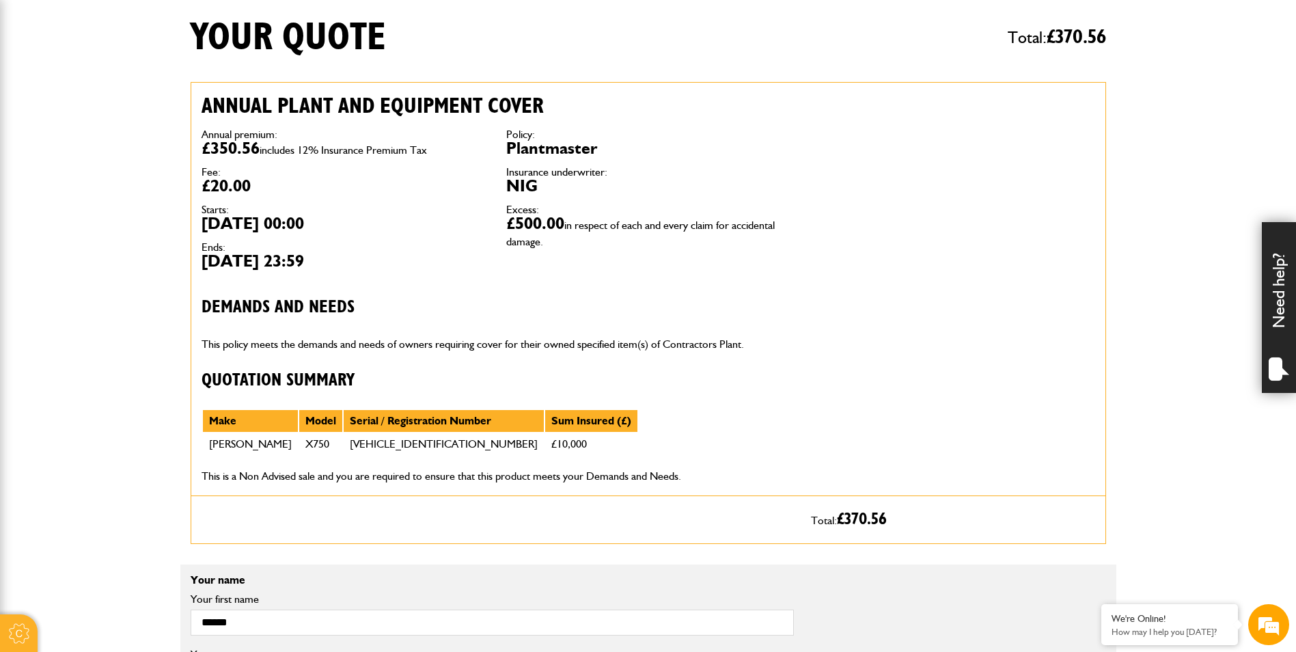
scroll to position [342, 0]
click at [685, 472] on p "This is a Non Advised sale and you are required to ensure that this product mee…" at bounding box center [496, 477] width 589 height 18
click at [681, 474] on p "This is a Non Advised sale and you are required to ensure that this product mee…" at bounding box center [496, 477] width 589 height 18
click at [895, 517] on p "Total: £ 370.56" at bounding box center [953, 520] width 284 height 26
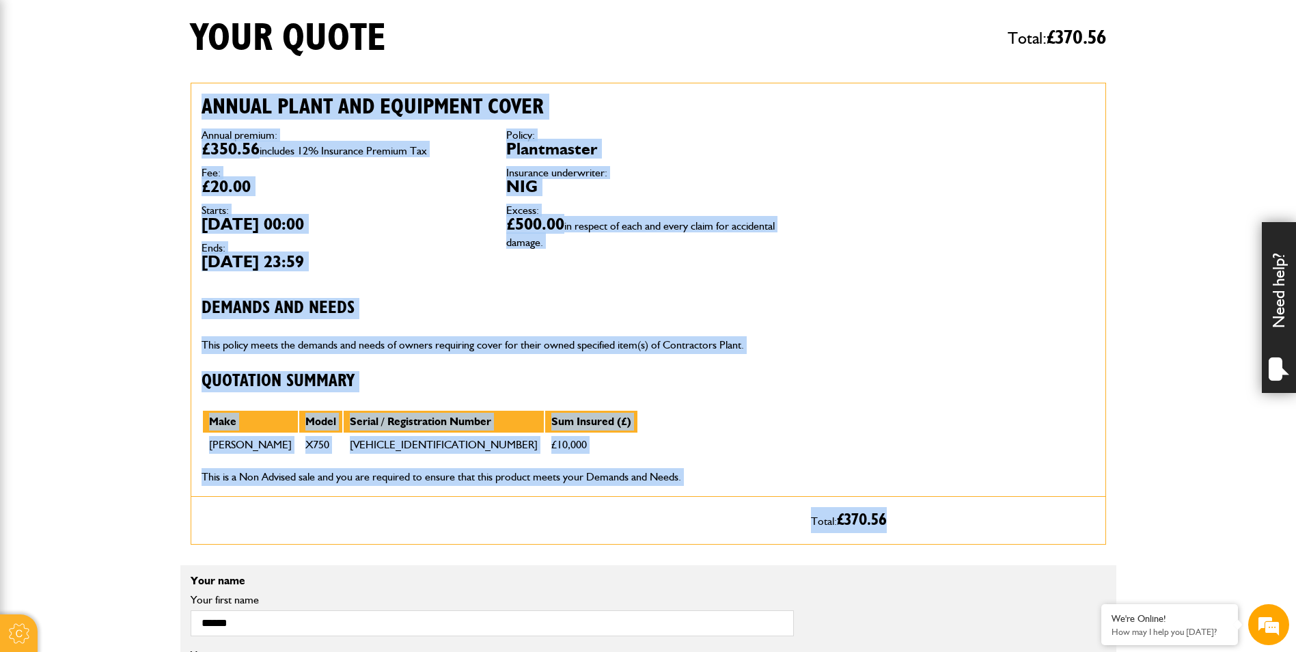
drag, startPoint x: 891, startPoint y: 520, endPoint x: 197, endPoint y: 107, distance: 807.5
drag, startPoint x: 197, startPoint y: 107, endPoint x: 249, endPoint y: 104, distance: 51.3
copy form "Annual plant and equipment cover Annual premium: £350.56 includes 12% Insurance…"
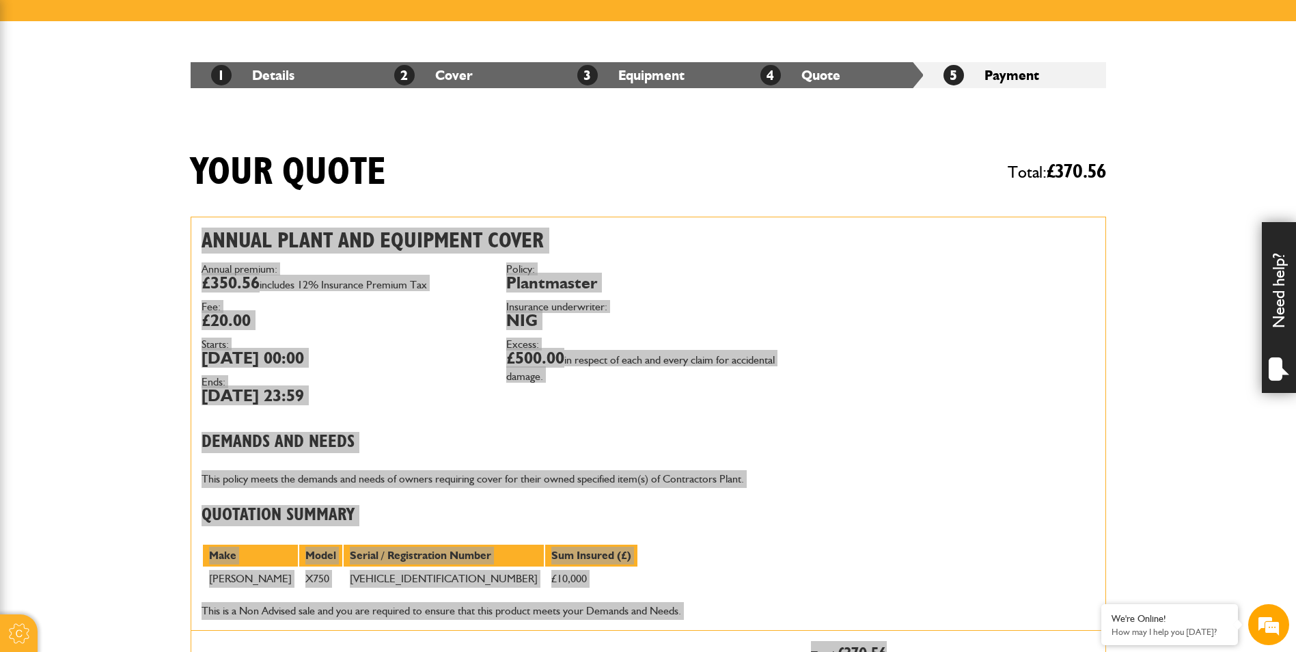
scroll to position [0, 0]
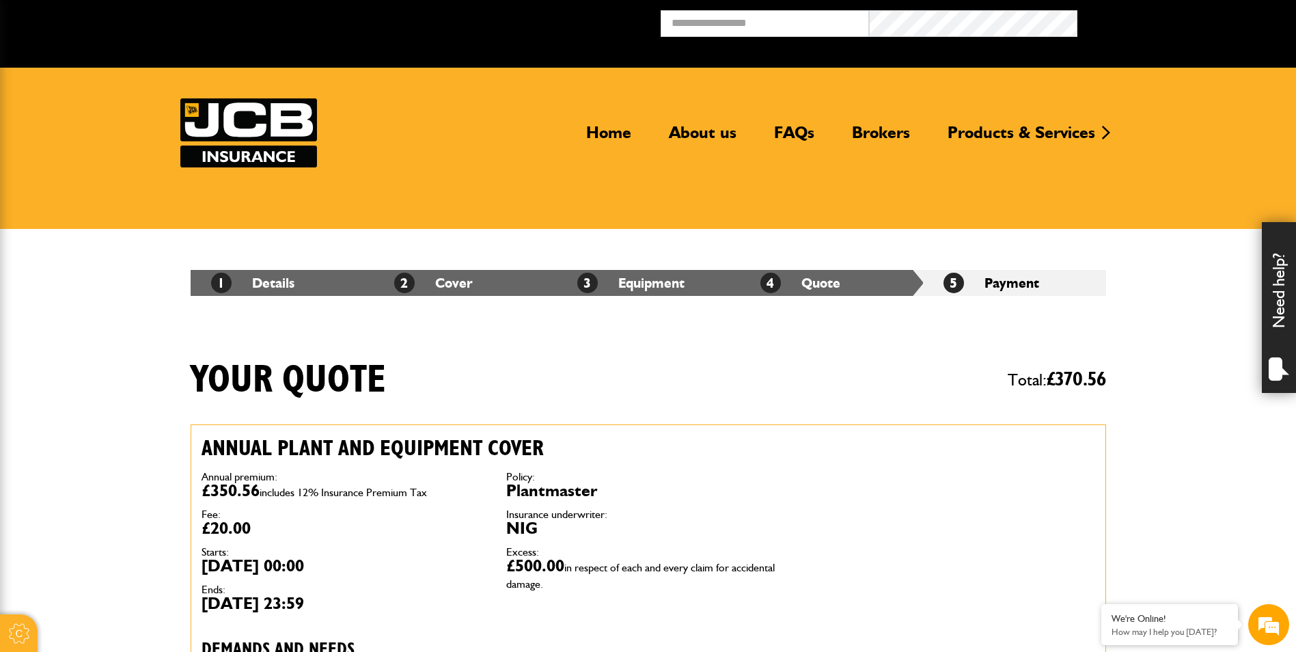
click at [869, 381] on div "Your quote Total: £ 370.56" at bounding box center [648, 390] width 936 height 66
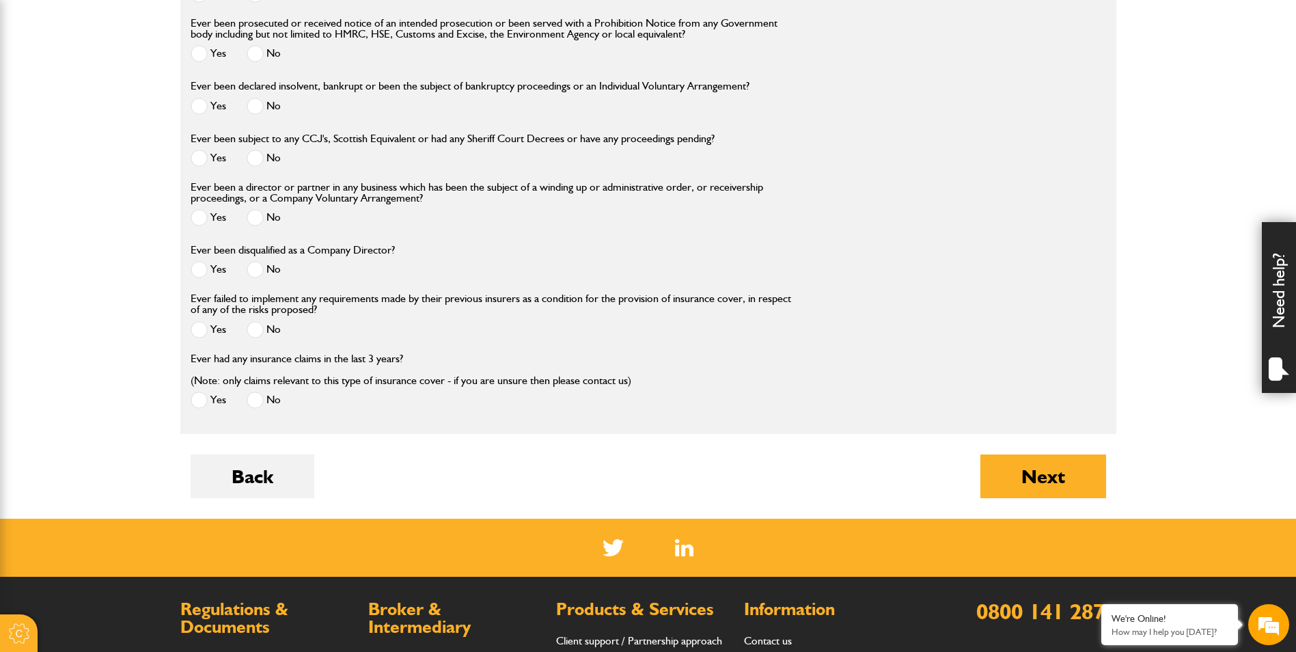
scroll to position [1864, 0]
